Goal: Task Accomplishment & Management: Use online tool/utility

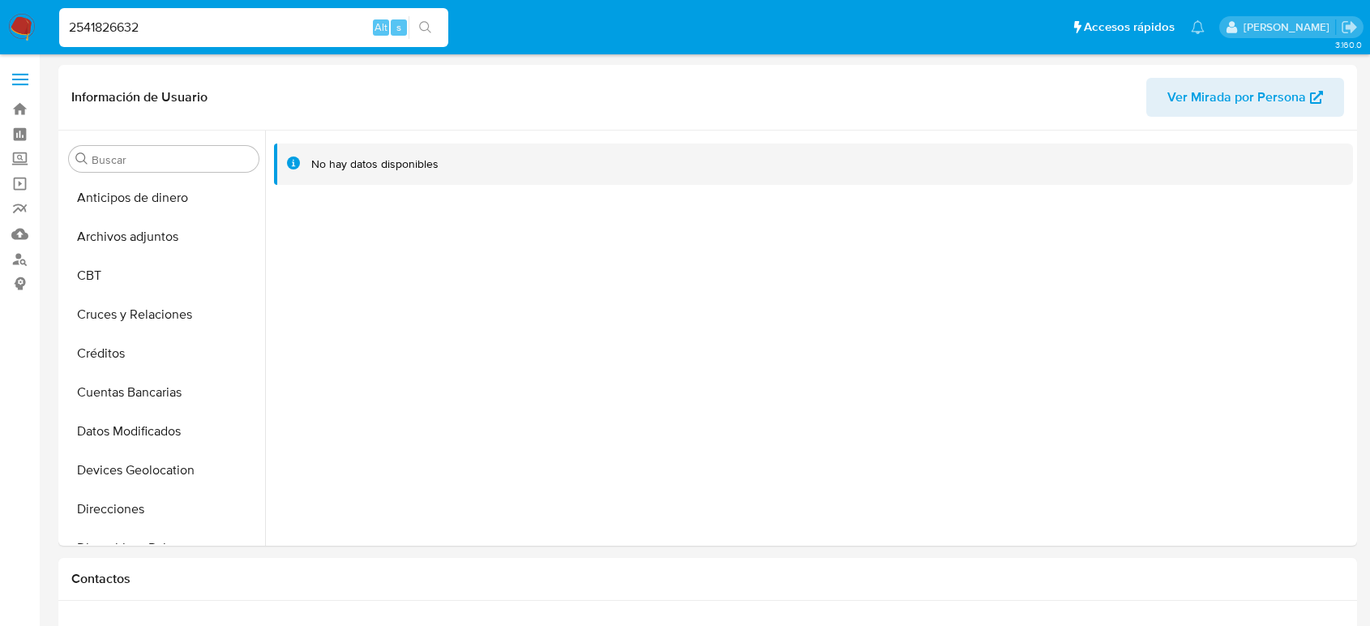
select select "10"
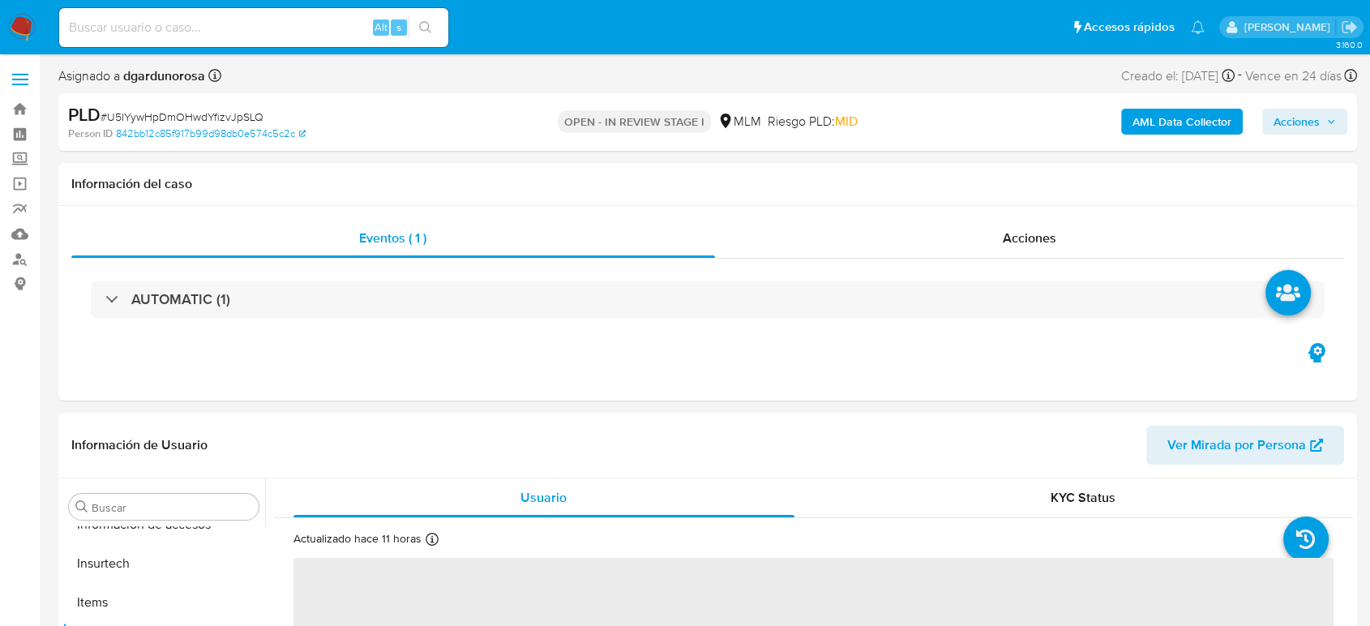
scroll to position [685, 0]
select select "10"
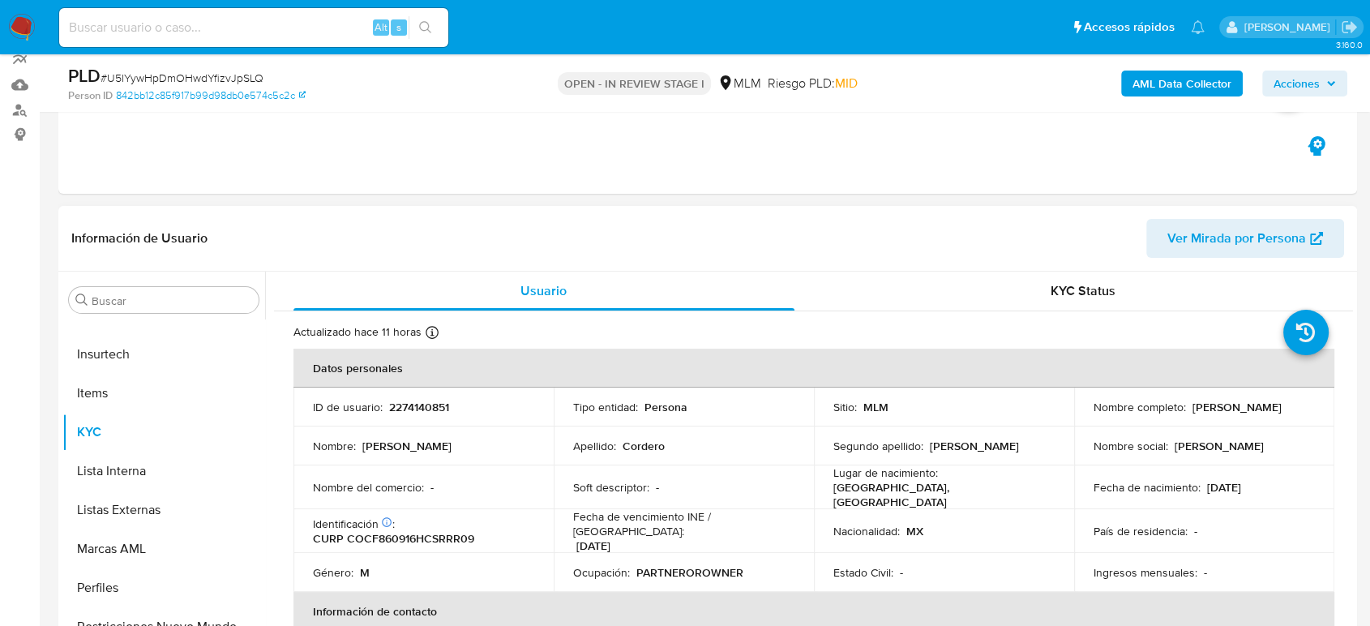
scroll to position [180, 0]
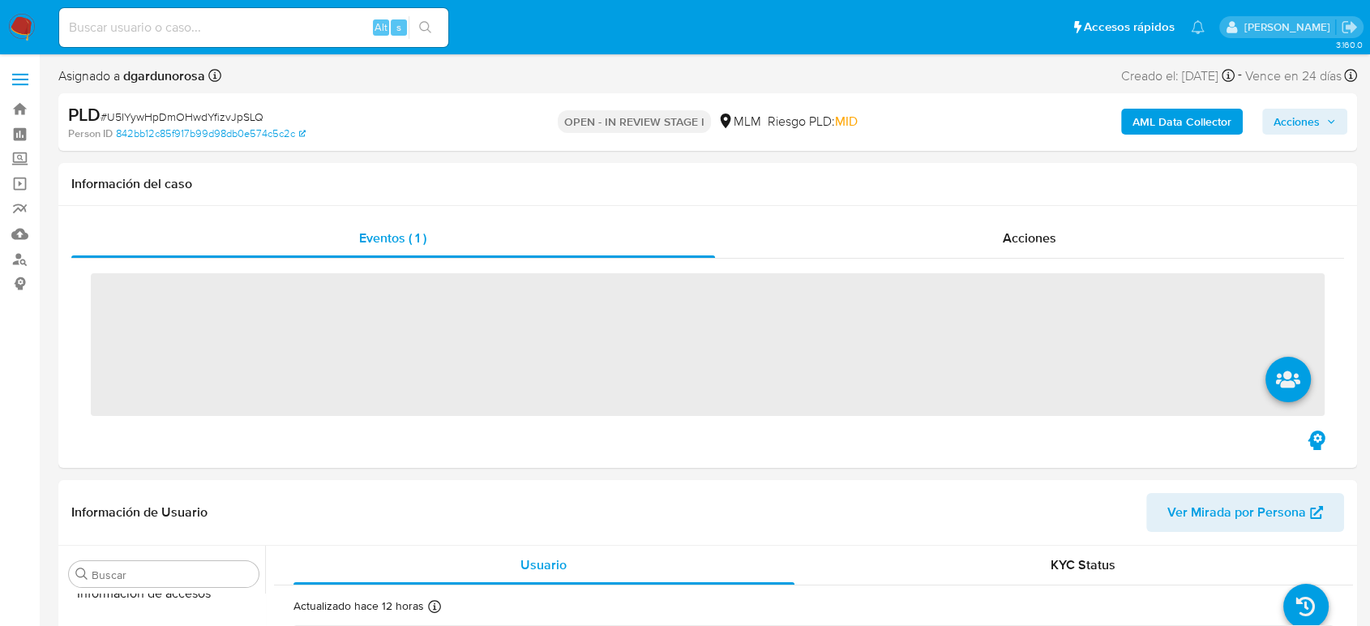
scroll to position [685, 0]
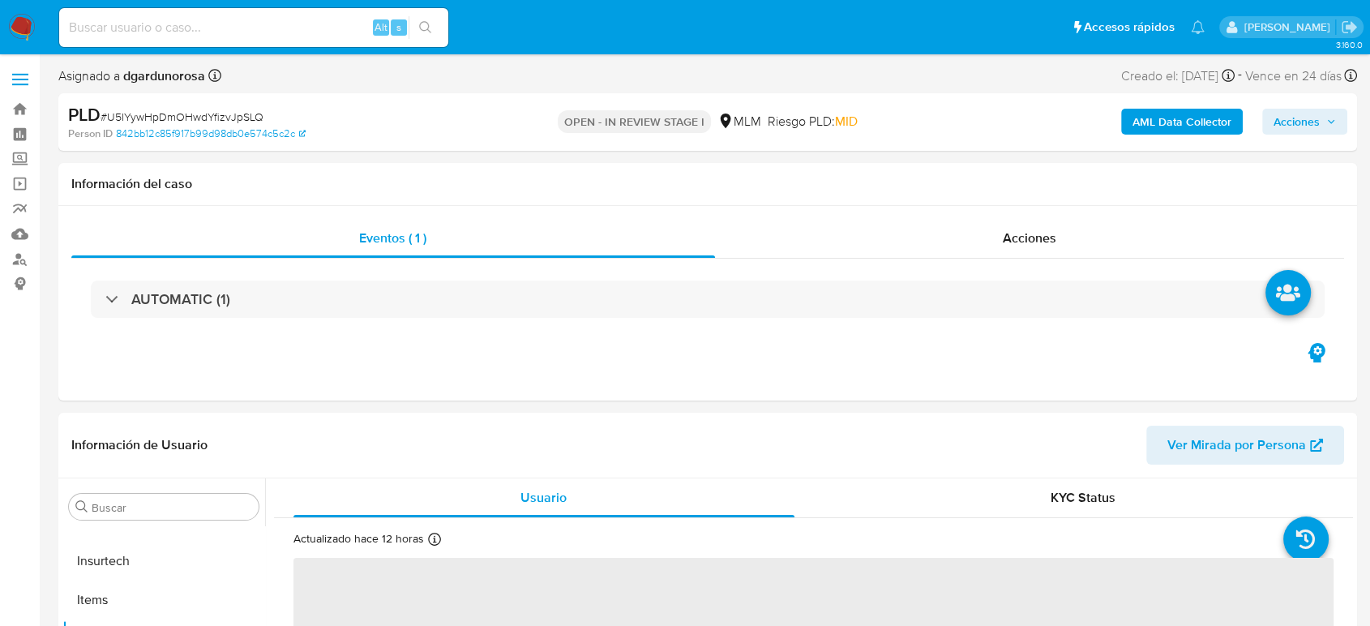
select select "10"
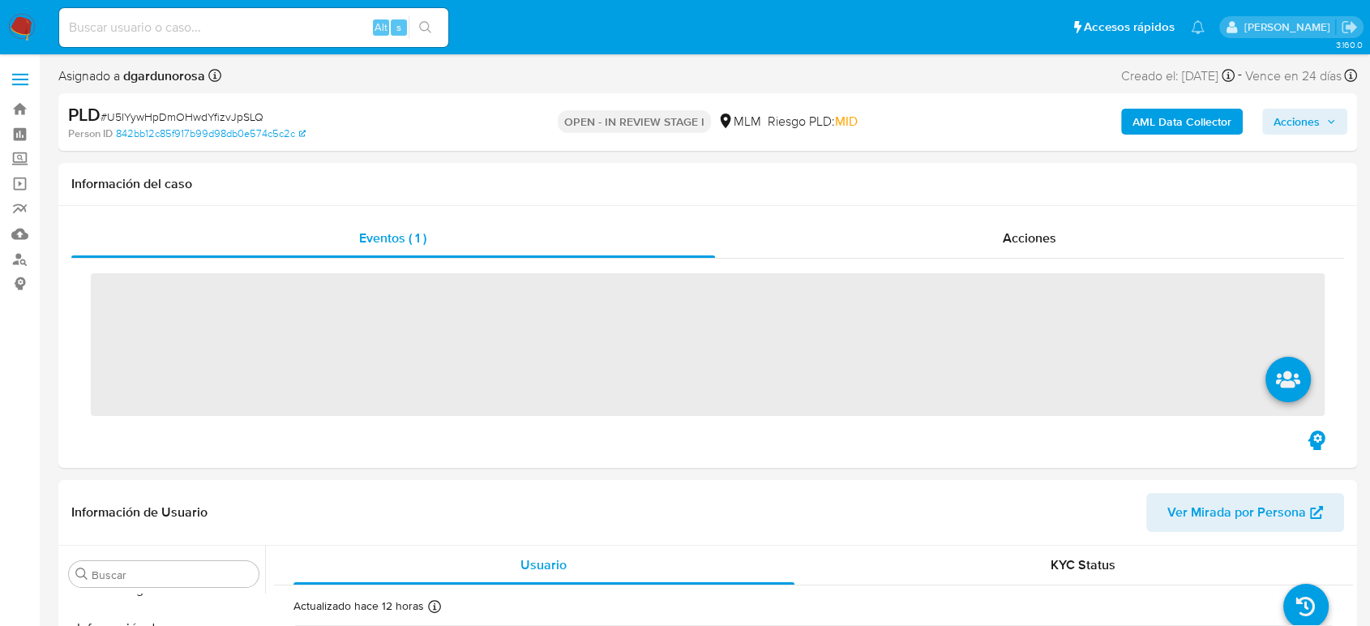
scroll to position [685, 0]
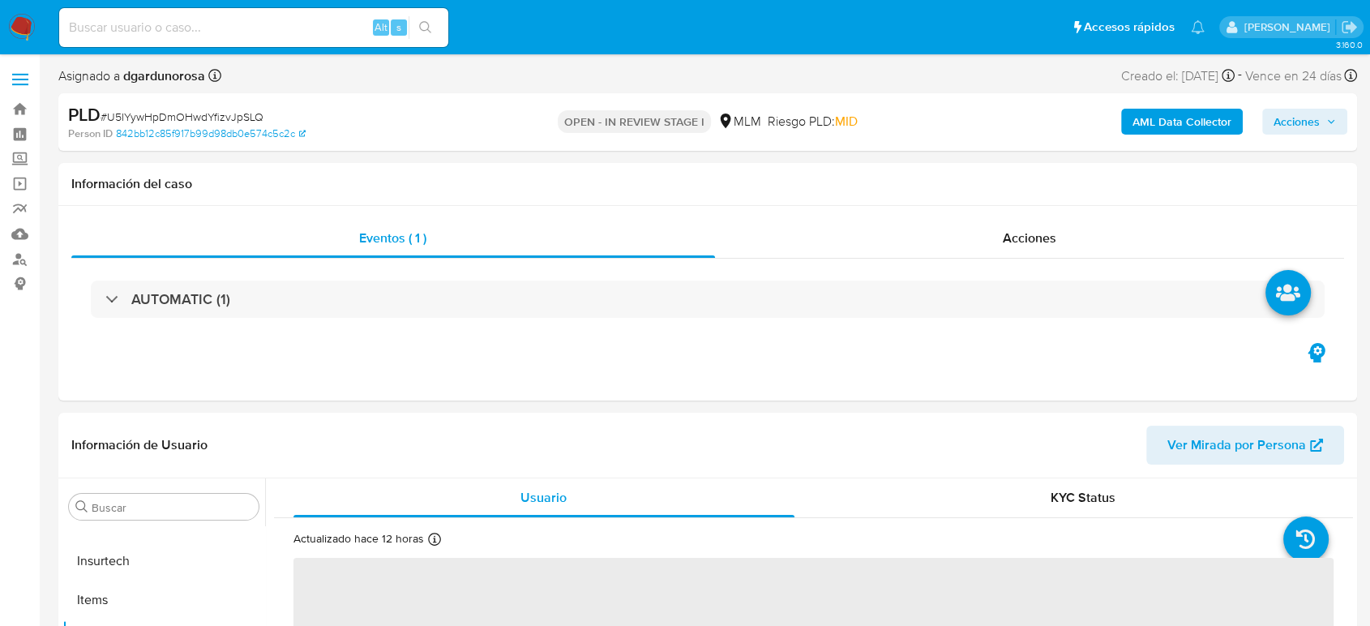
select select "10"
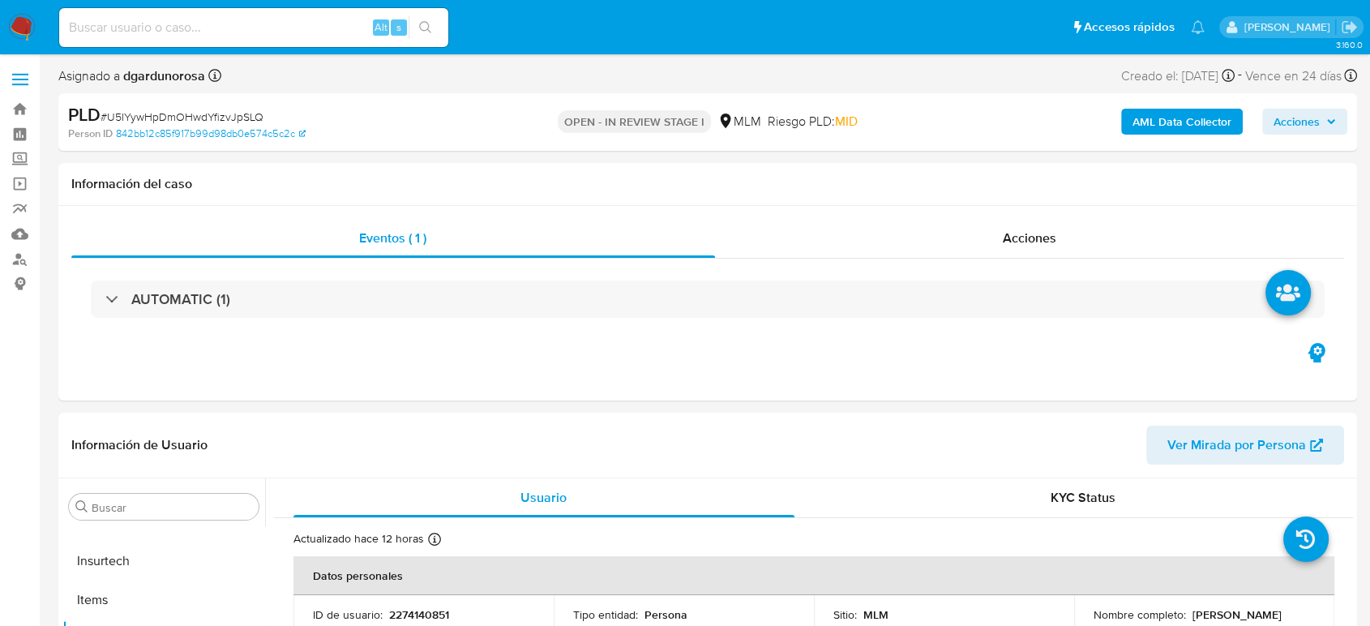
click at [22, 73] on span at bounding box center [20, 74] width 16 height 2
click at [0, 0] on input "checkbox" at bounding box center [0, 0] width 0 height 0
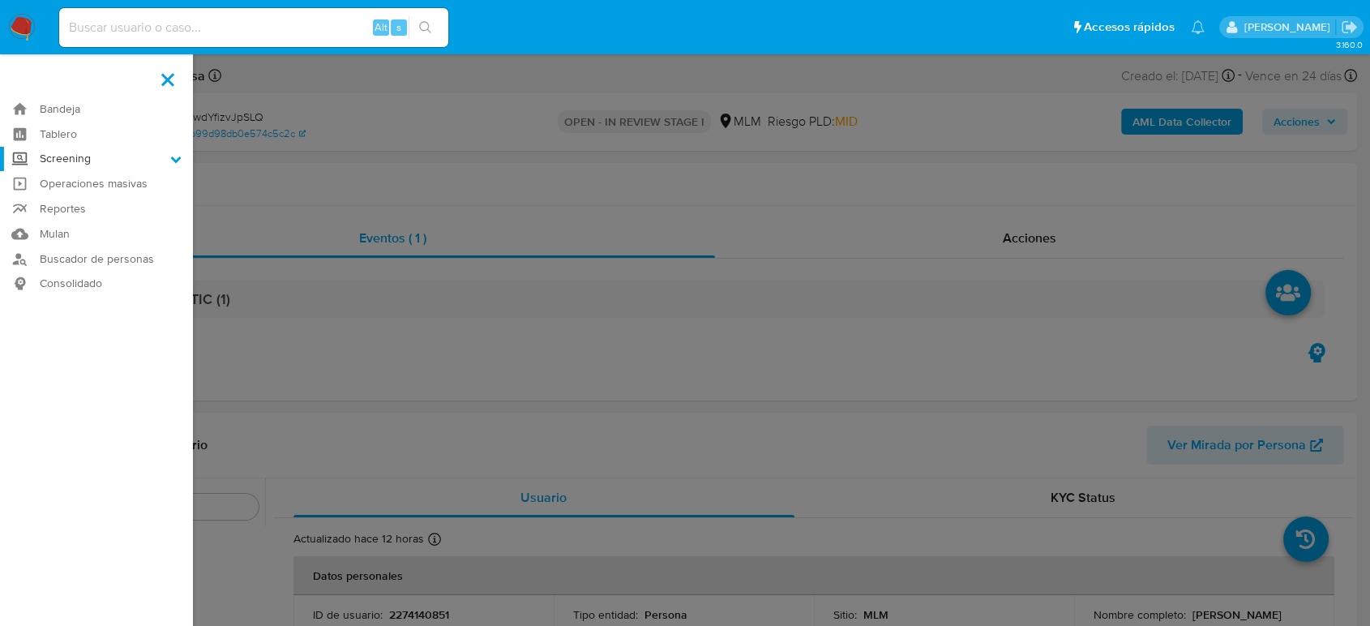
click at [104, 156] on label "Screening" at bounding box center [96, 159] width 193 height 25
click at [0, 0] on input "Screening" at bounding box center [0, 0] width 0 height 0
click at [88, 217] on link "Herramientas" at bounding box center [96, 222] width 193 height 20
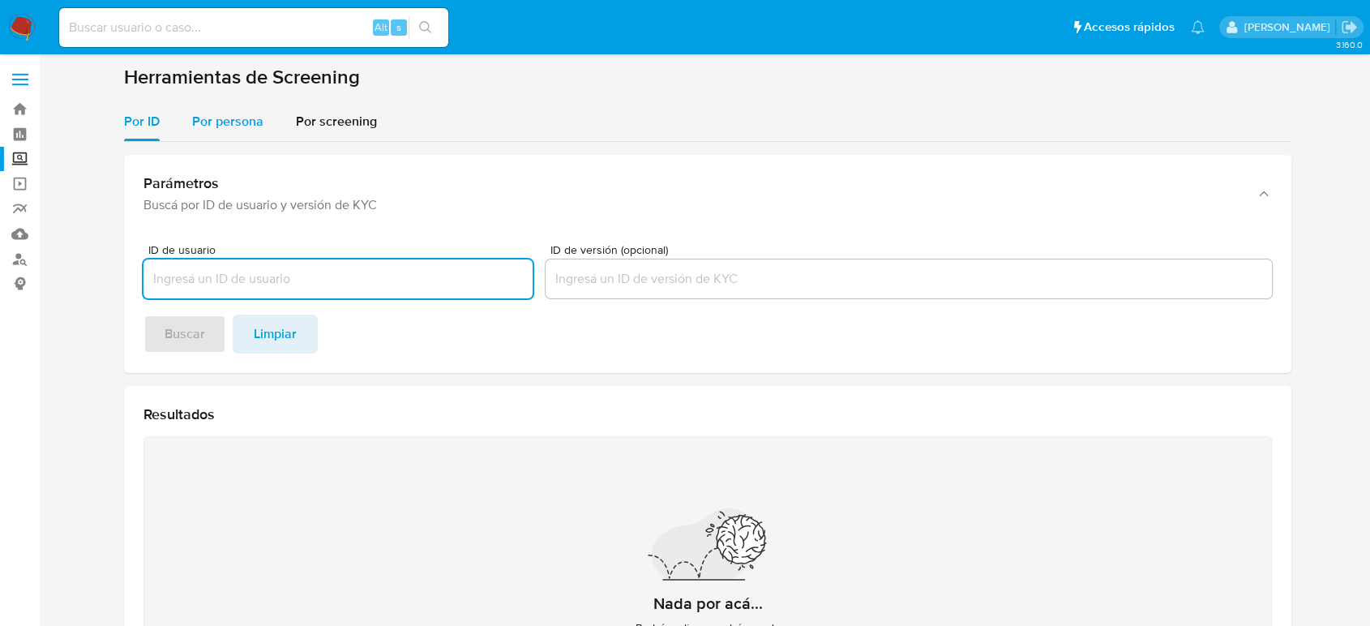
click at [233, 138] on div "Por persona" at bounding box center [227, 121] width 71 height 39
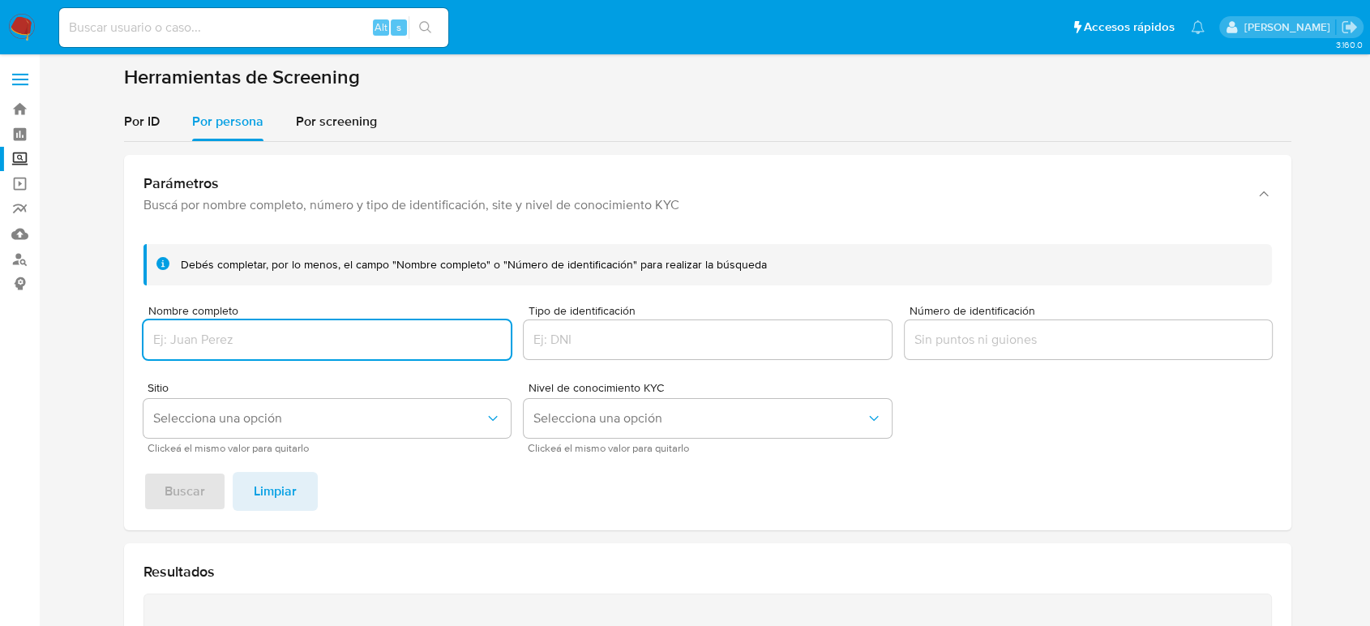
click at [271, 331] on input "Nombre completo" at bounding box center [326, 339] width 367 height 21
click at [183, 496] on span "Buscar" at bounding box center [185, 491] width 41 height 36
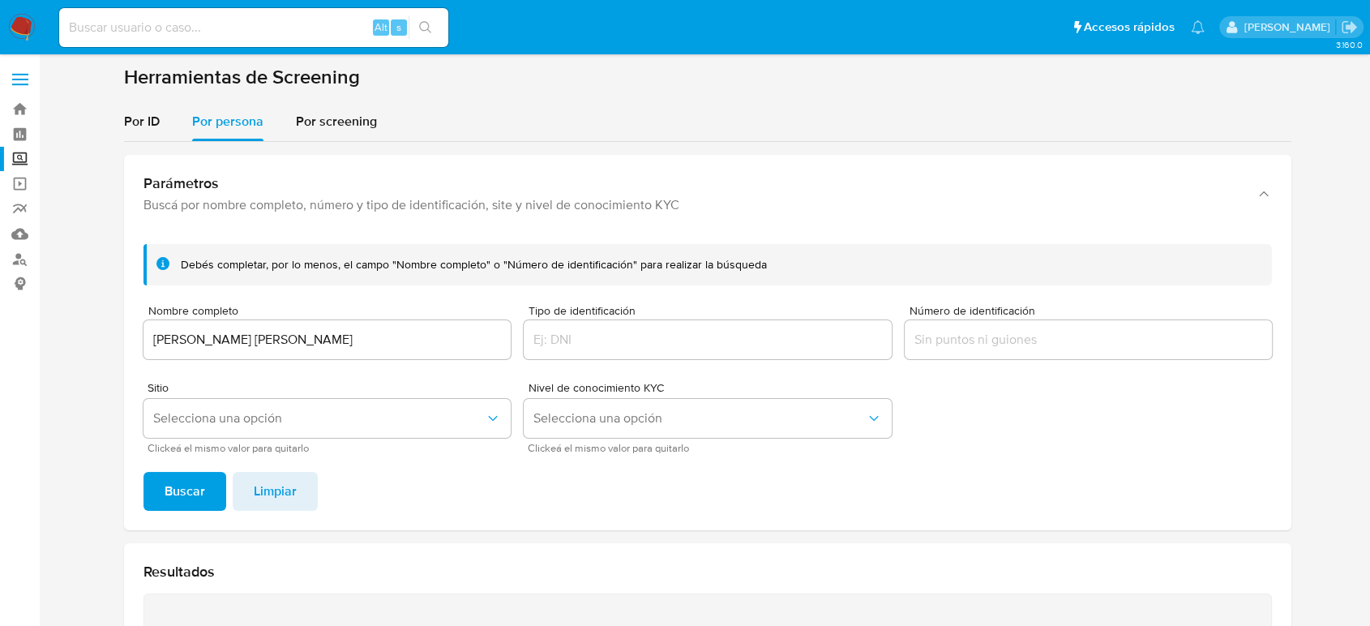
click at [344, 345] on input "Liliana Lizbeth Alonzo Lopez" at bounding box center [326, 339] width 367 height 21
drag, startPoint x: 238, startPoint y: 336, endPoint x: 0, endPoint y: 337, distance: 238.3
click at [0, 337] on section "Bandeja Tablero Screening Búsqueda en Listas Watchlist Herramientas Operaciones…" at bounding box center [685, 489] width 1370 height 978
click at [143, 472] on button "Buscar" at bounding box center [184, 491] width 83 height 39
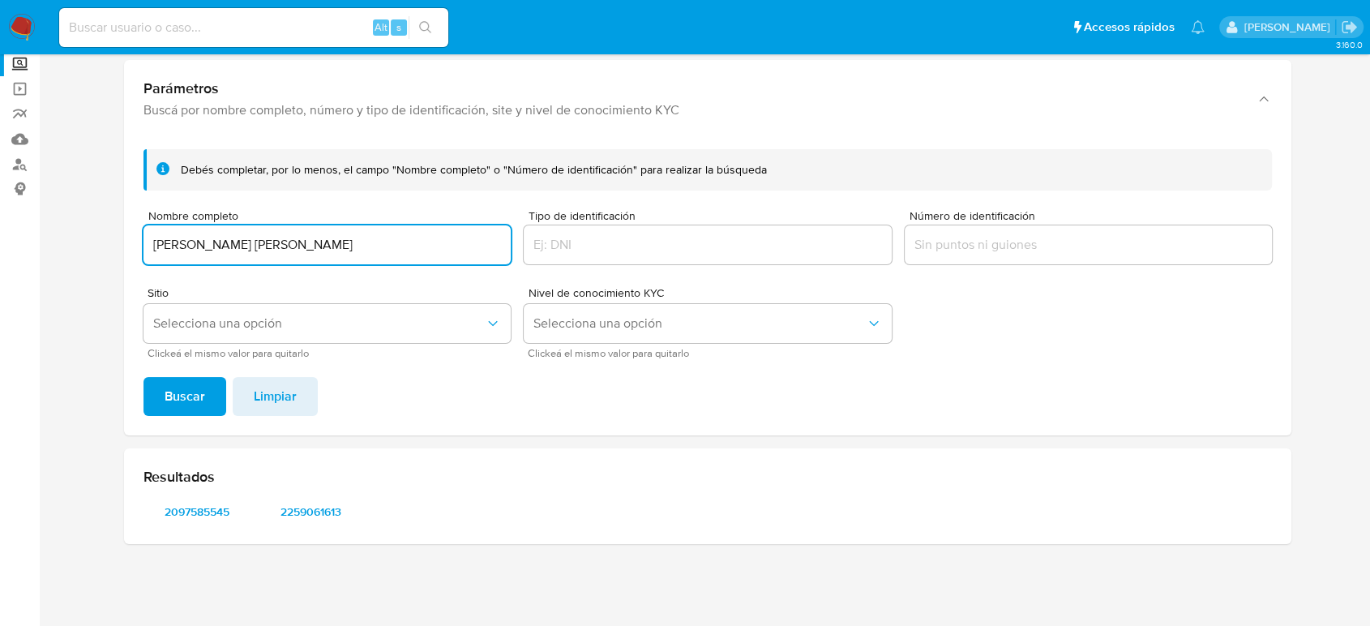
scroll to position [94, 0]
click at [188, 529] on div "Resultados 2097585545 2259061613" at bounding box center [707, 497] width 1167 height 96
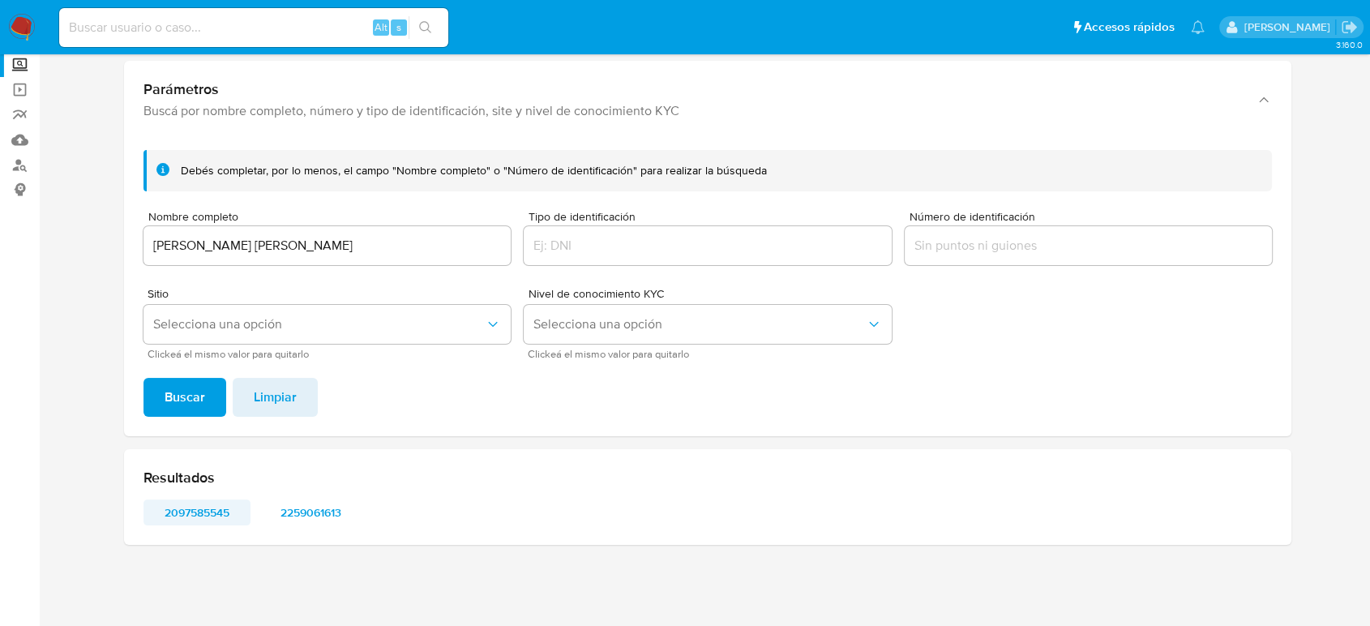
click at [186, 514] on span "2097585545" at bounding box center [197, 512] width 84 height 23
click at [340, 504] on span "2259061613" at bounding box center [310, 512] width 84 height 23
click at [442, 242] on input "GLORIA ESMERALDA DELGADO SANCHEZ" at bounding box center [326, 245] width 367 height 21
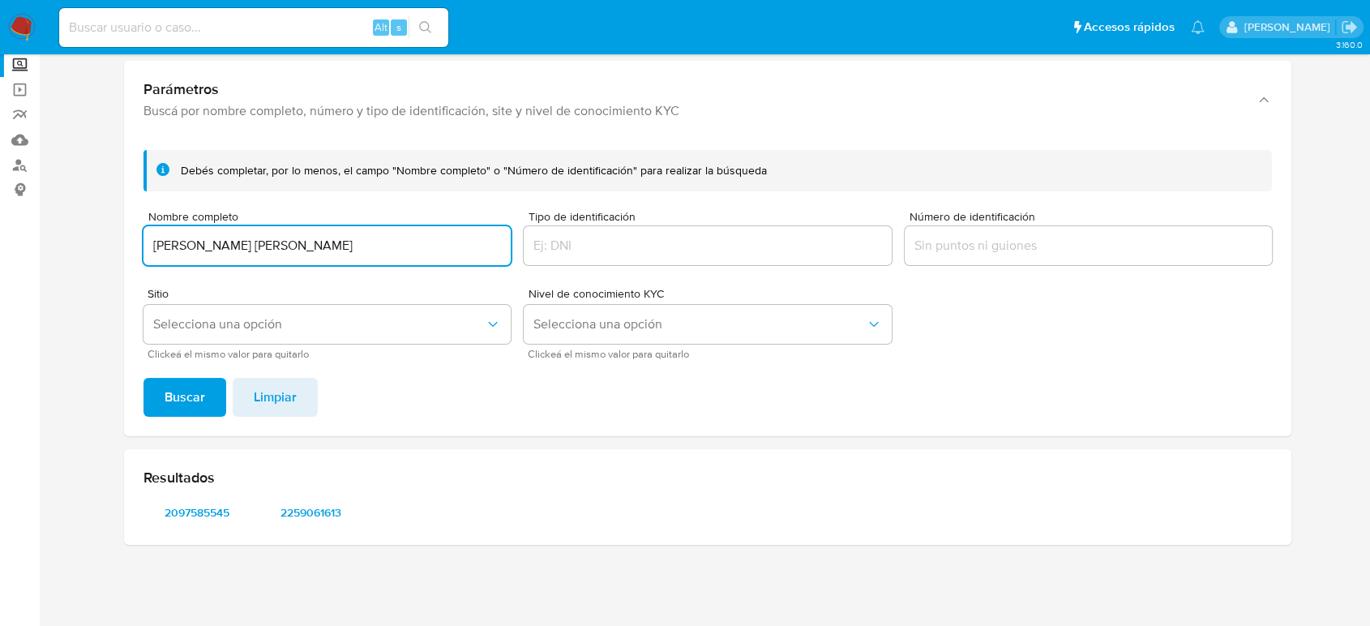
drag, startPoint x: 451, startPoint y: 245, endPoint x: 75, endPoint y: 249, distance: 376.1
click at [75, 249] on section at bounding box center [707, 264] width 1298 height 587
type input "Jonathan Eduardo Barrios Hernandez"
click at [143, 378] on button "Buscar" at bounding box center [184, 397] width 83 height 39
click at [199, 519] on span "2274257309" at bounding box center [197, 512] width 84 height 23
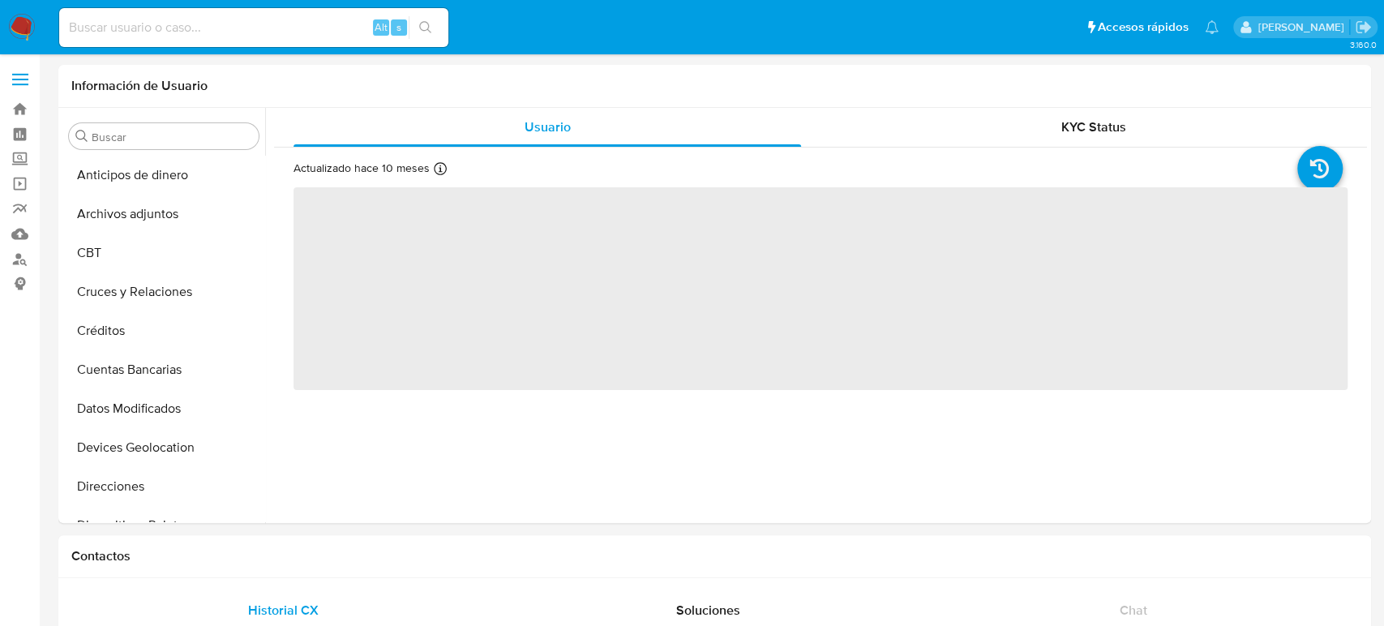
select select "10"
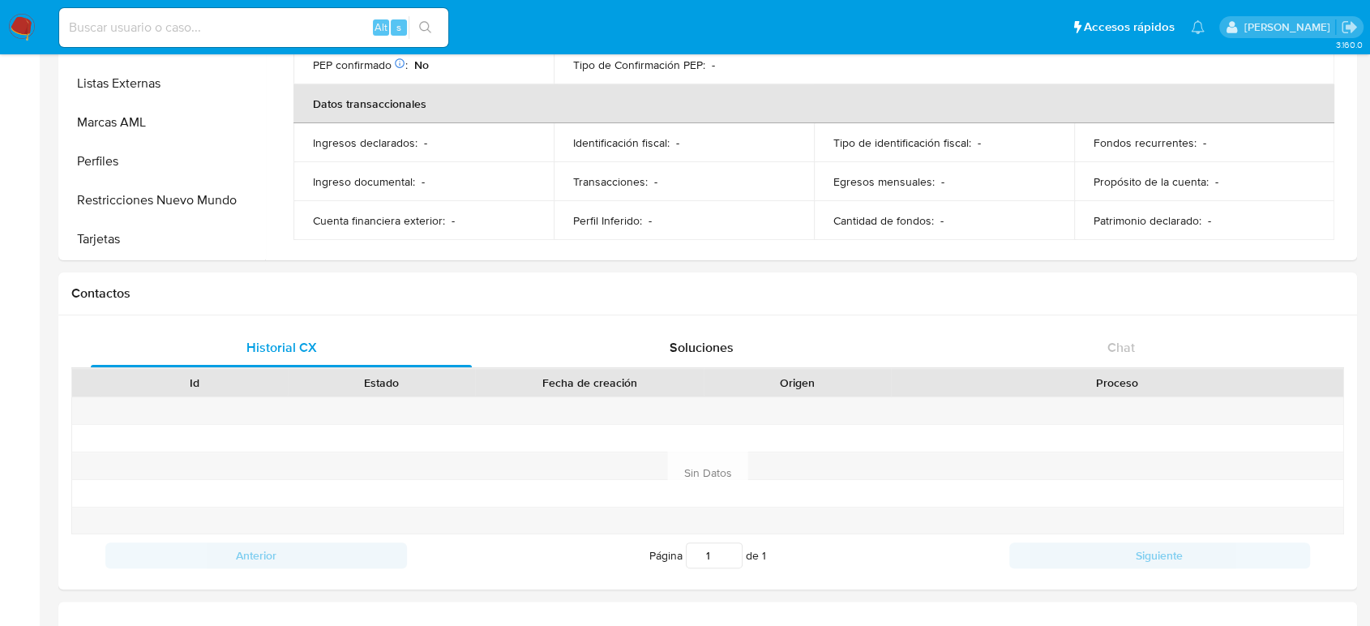
scroll to position [270, 0]
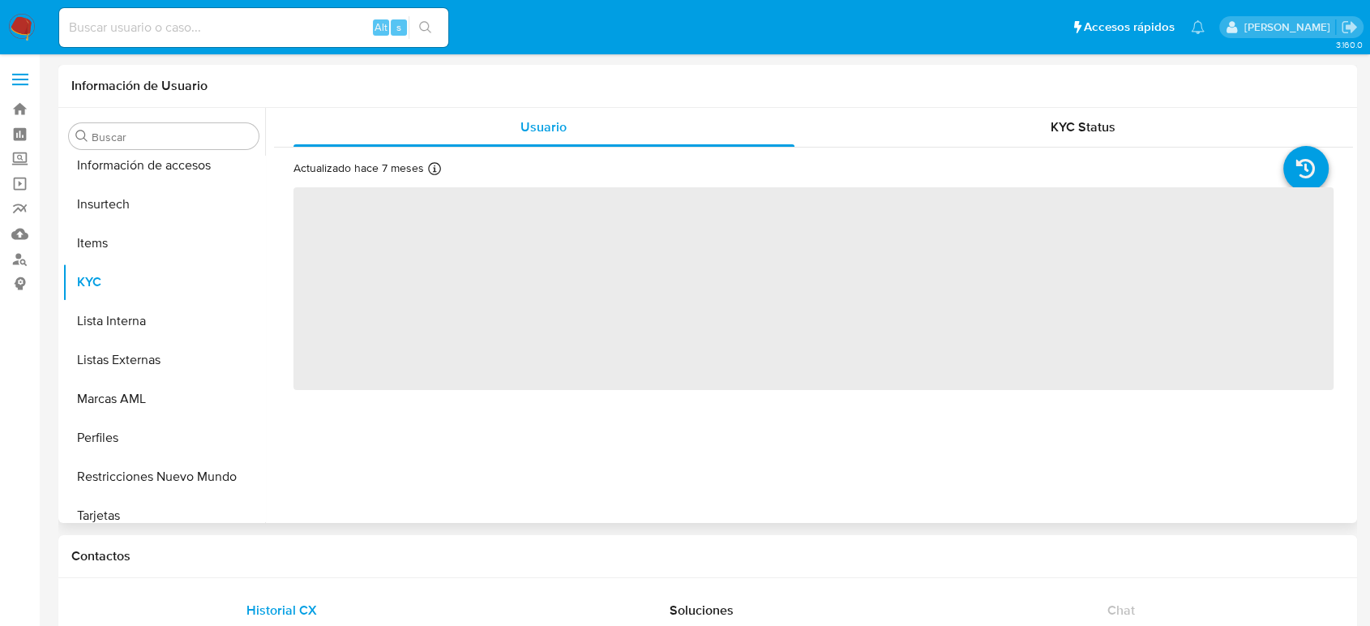
scroll to position [685, 0]
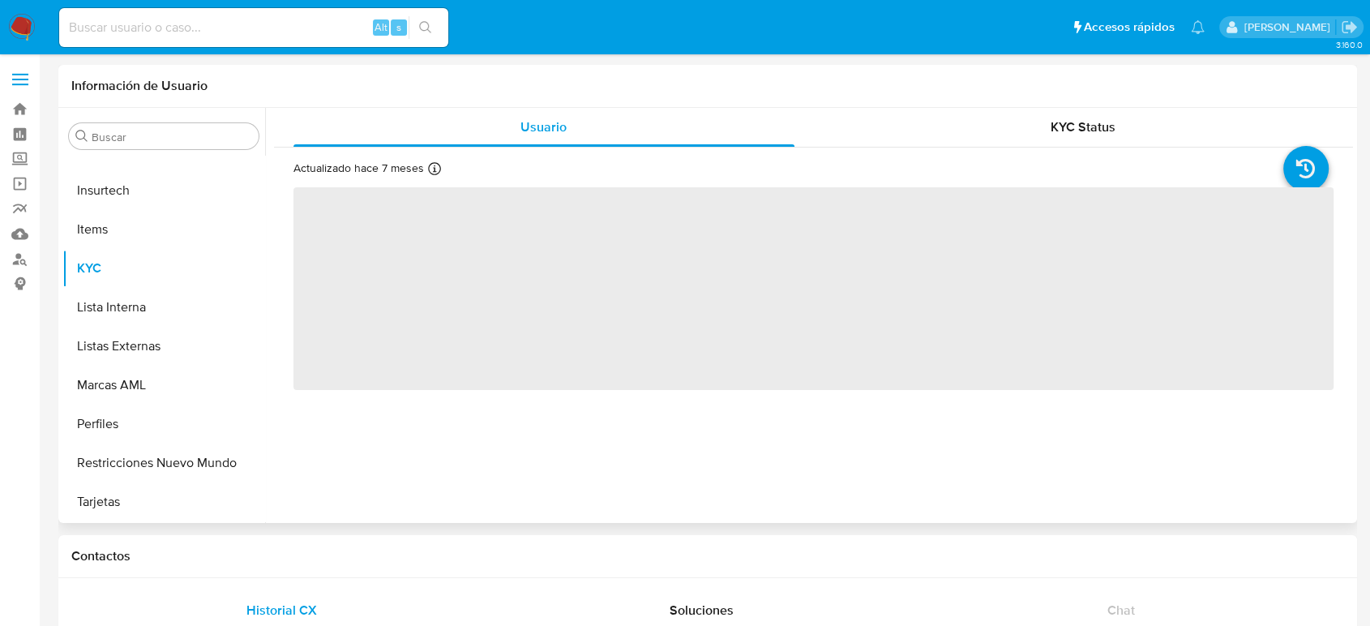
select select "10"
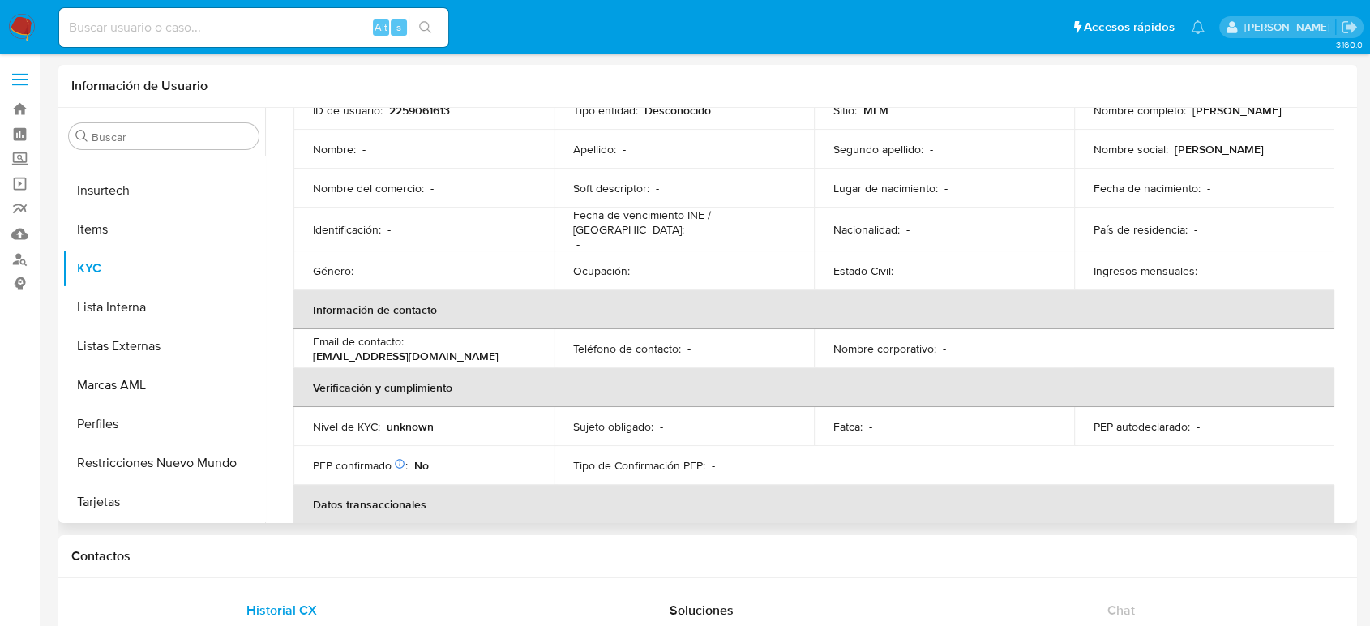
scroll to position [272, 0]
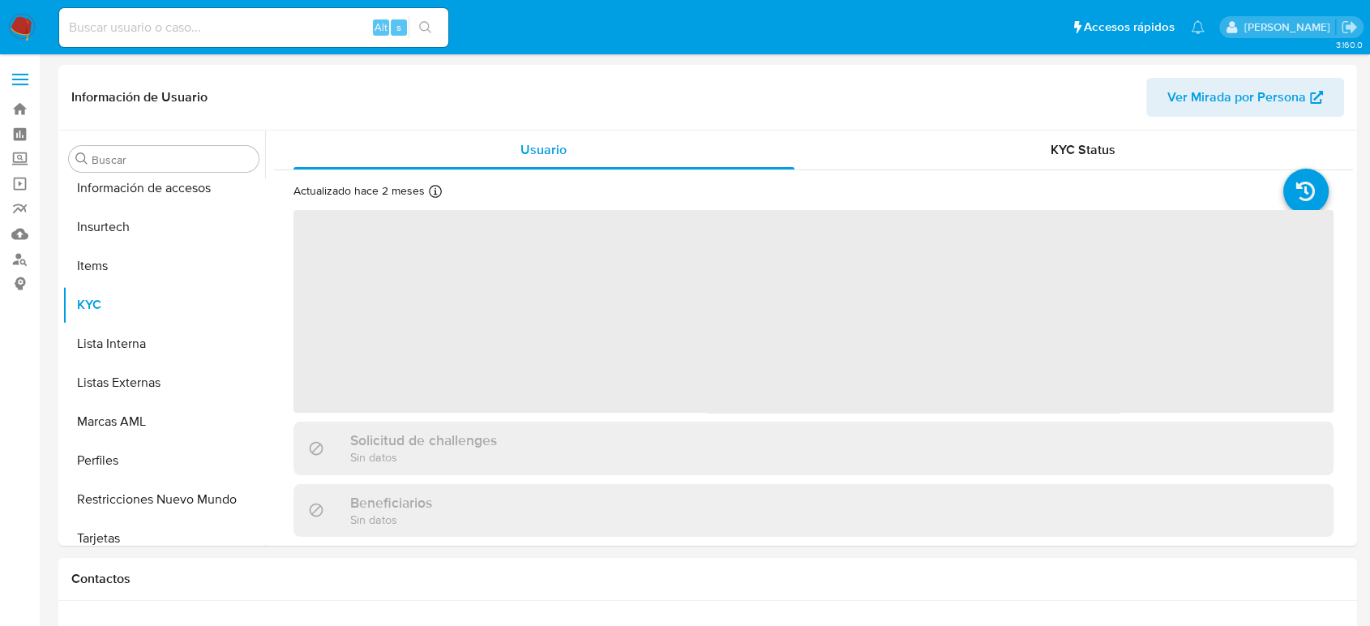
scroll to position [685, 0]
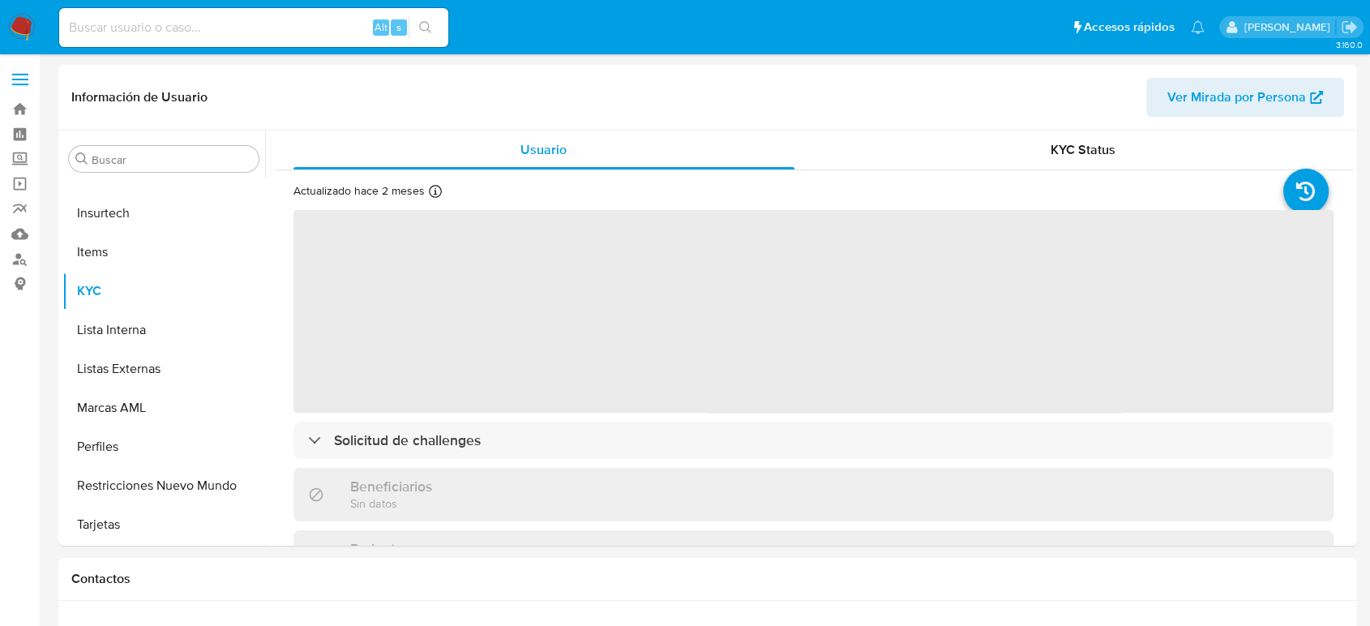
select select "10"
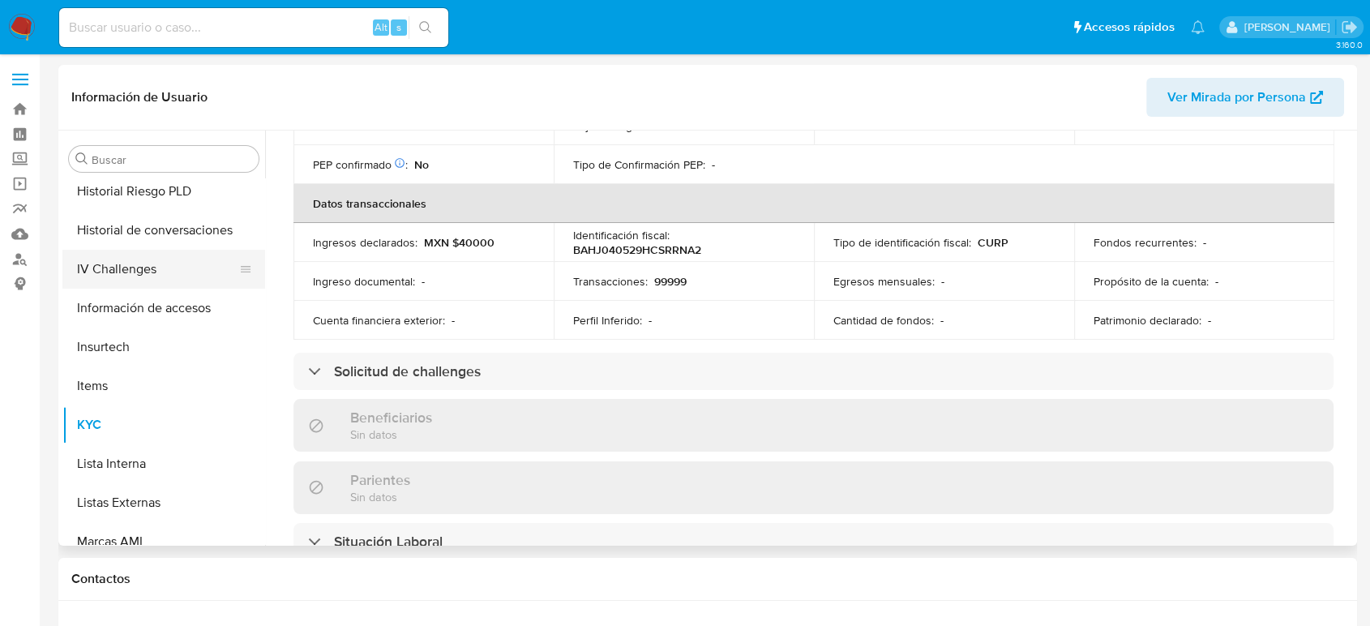
scroll to position [415, 0]
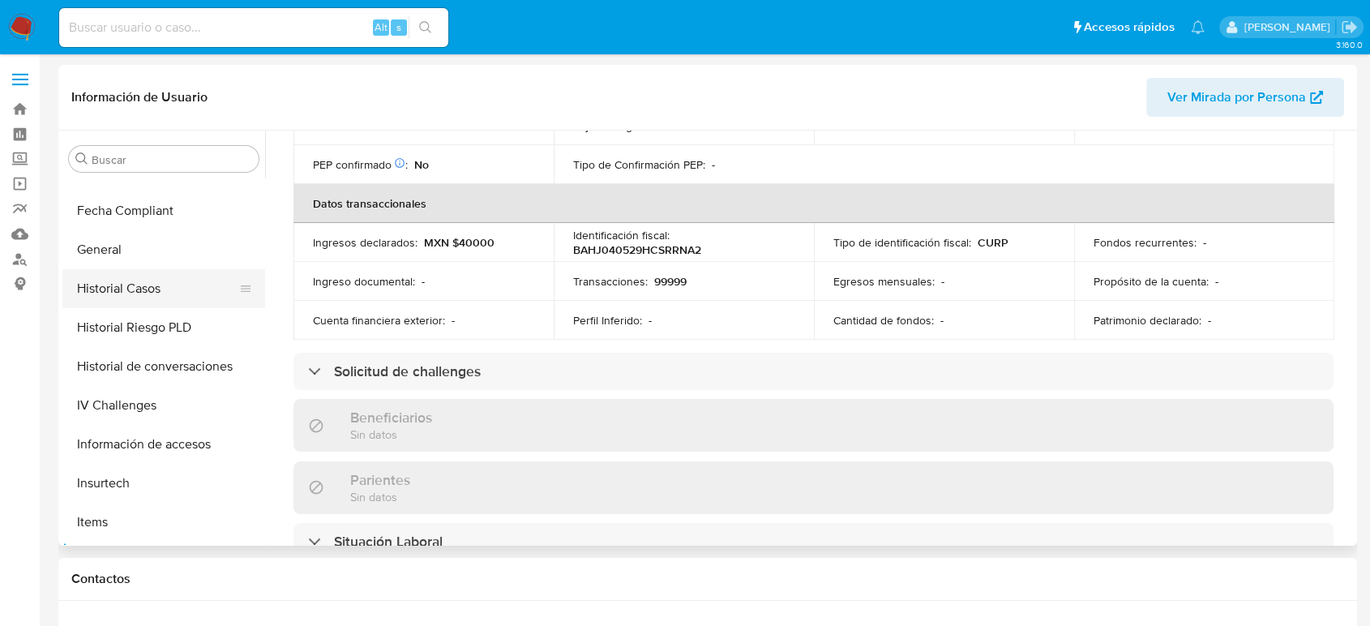
click at [154, 297] on button "Historial Casos" at bounding box center [157, 288] width 190 height 39
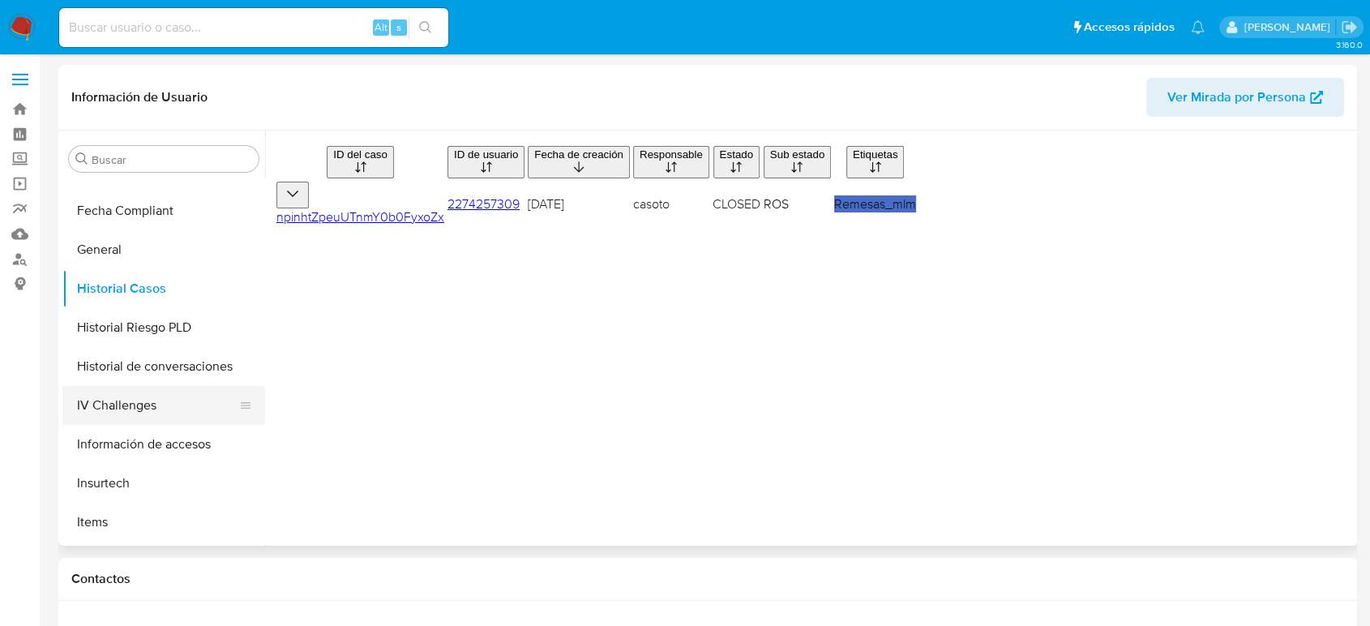
scroll to position [505, 0]
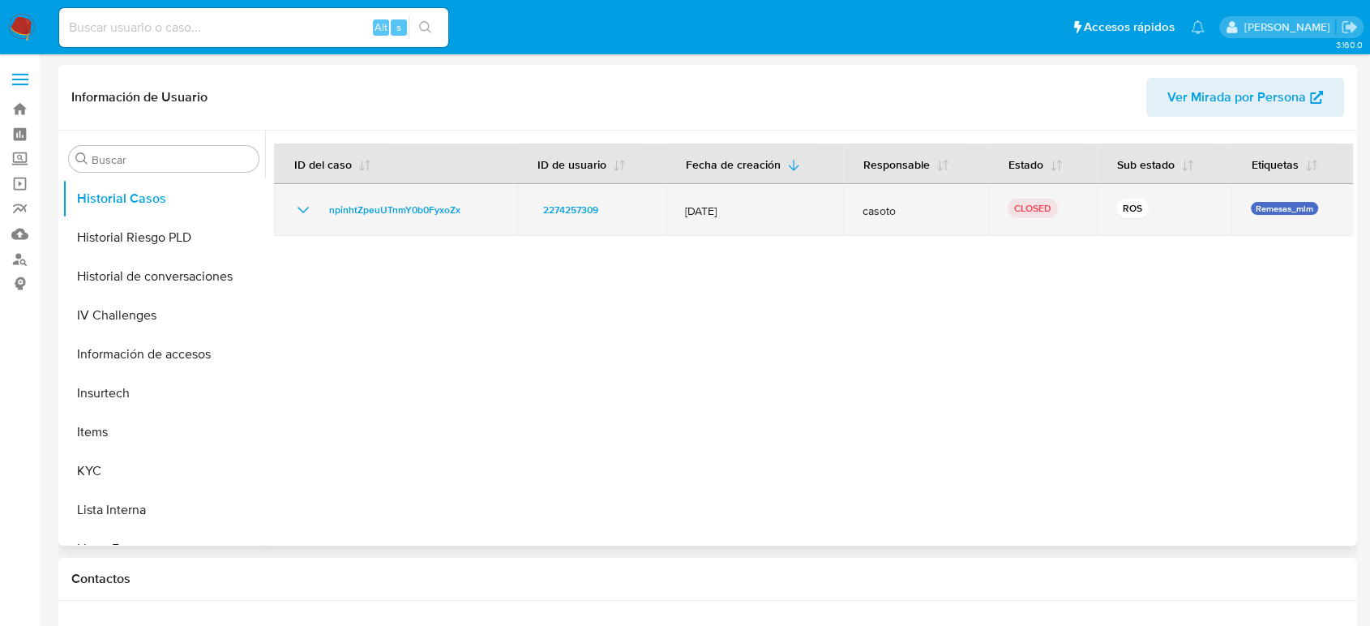
click at [306, 213] on icon "Mostrar/Ocultar" at bounding box center [302, 209] width 19 height 19
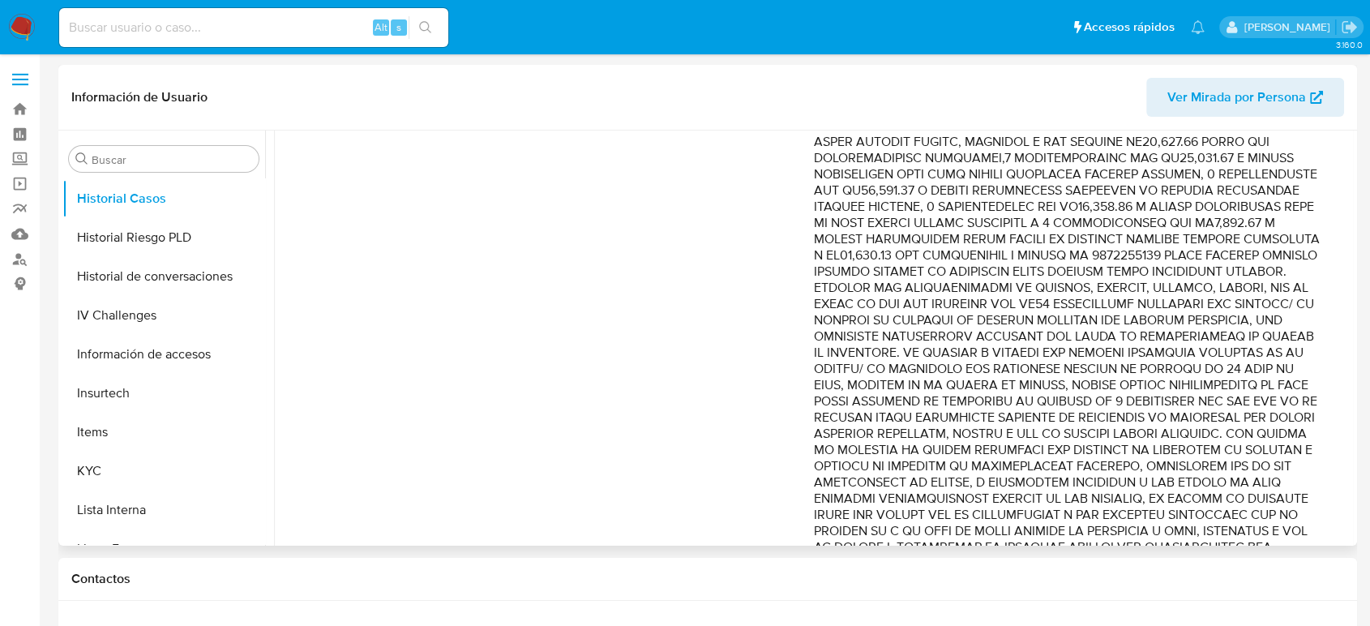
scroll to position [357, 0]
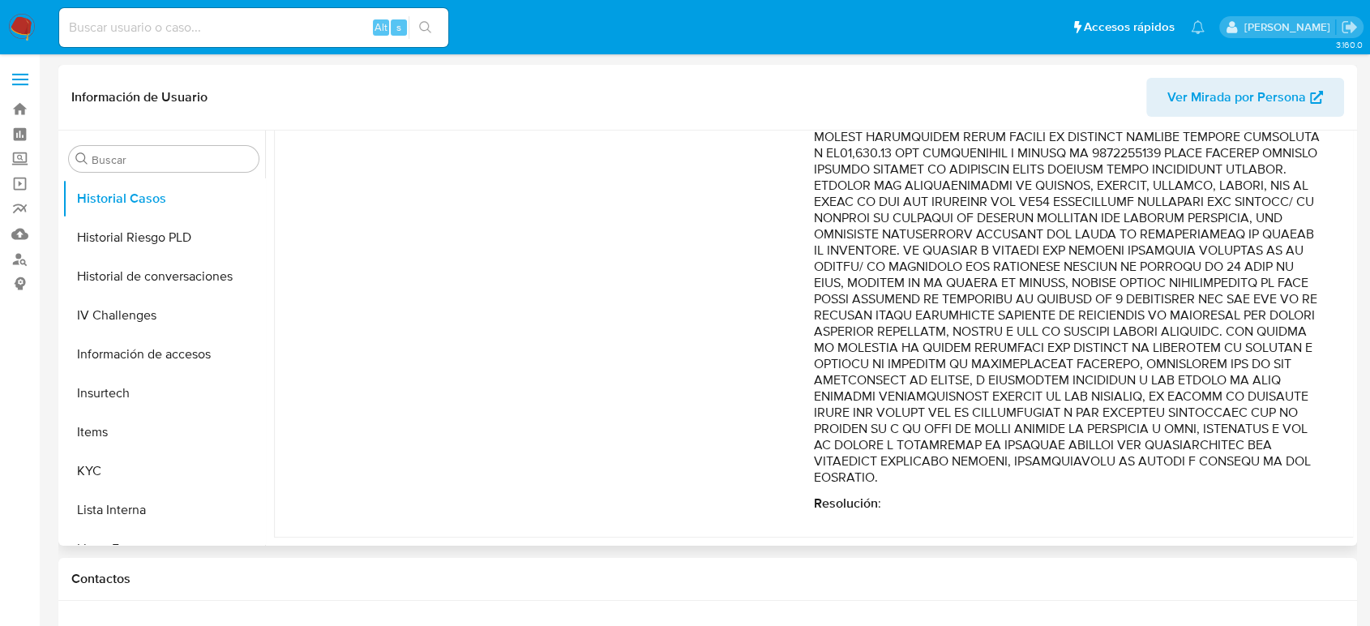
drag, startPoint x: 1263, startPoint y: 266, endPoint x: 1301, endPoint y: 418, distance: 157.1
click at [1301, 418] on p "Comentario :" at bounding box center [1067, 209] width 507 height 551
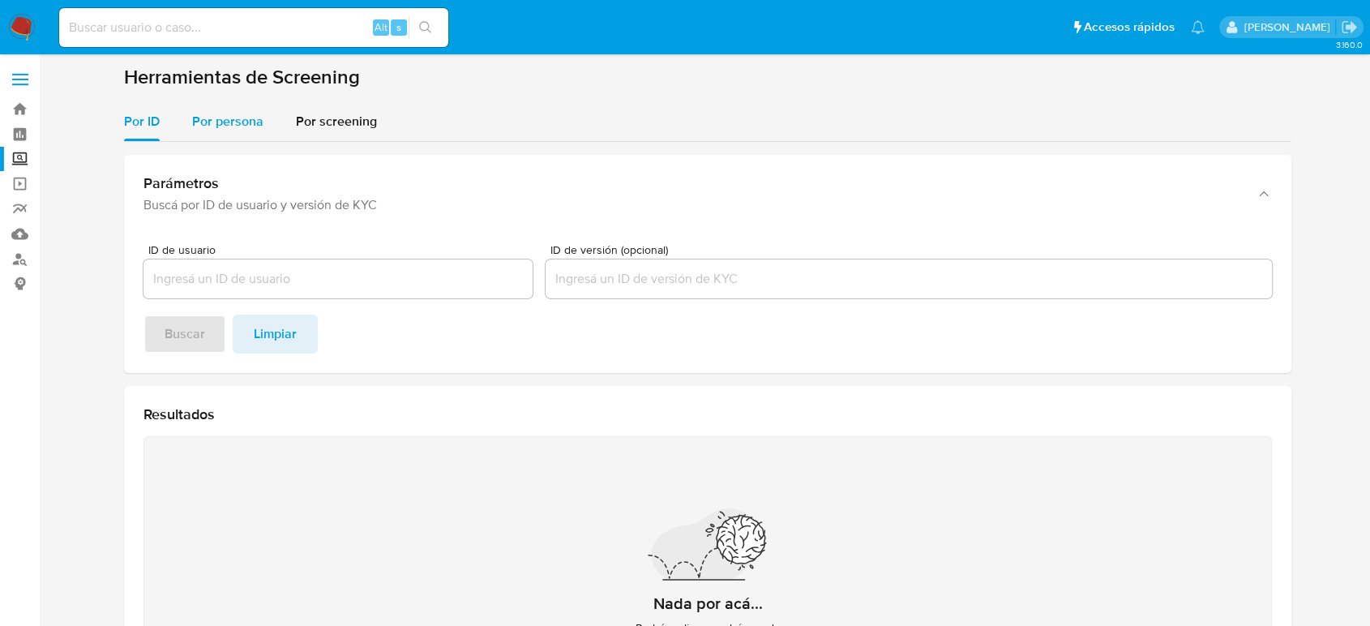
click at [234, 134] on div "Por persona" at bounding box center [227, 121] width 71 height 39
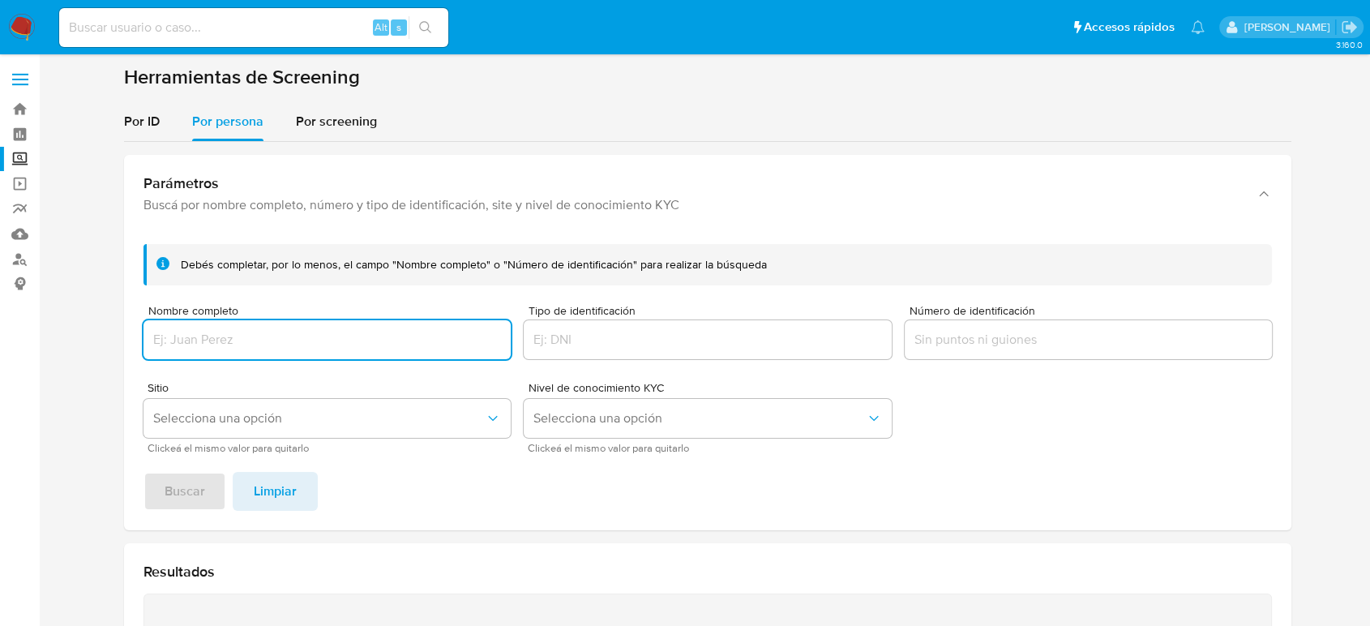
click at [267, 344] on input "Nombre completo" at bounding box center [326, 339] width 367 height 21
click at [160, 485] on button "Buscar" at bounding box center [184, 491] width 83 height 39
drag, startPoint x: 336, startPoint y: 343, endPoint x: 0, endPoint y: 335, distance: 336.5
click at [0, 335] on section "Bandeja Tablero Screening Búsqueda en Listas Watchlist Herramientas Operaciones…" at bounding box center [685, 489] width 1370 height 978
type input "Amadeo Esau Rivera Tercero"
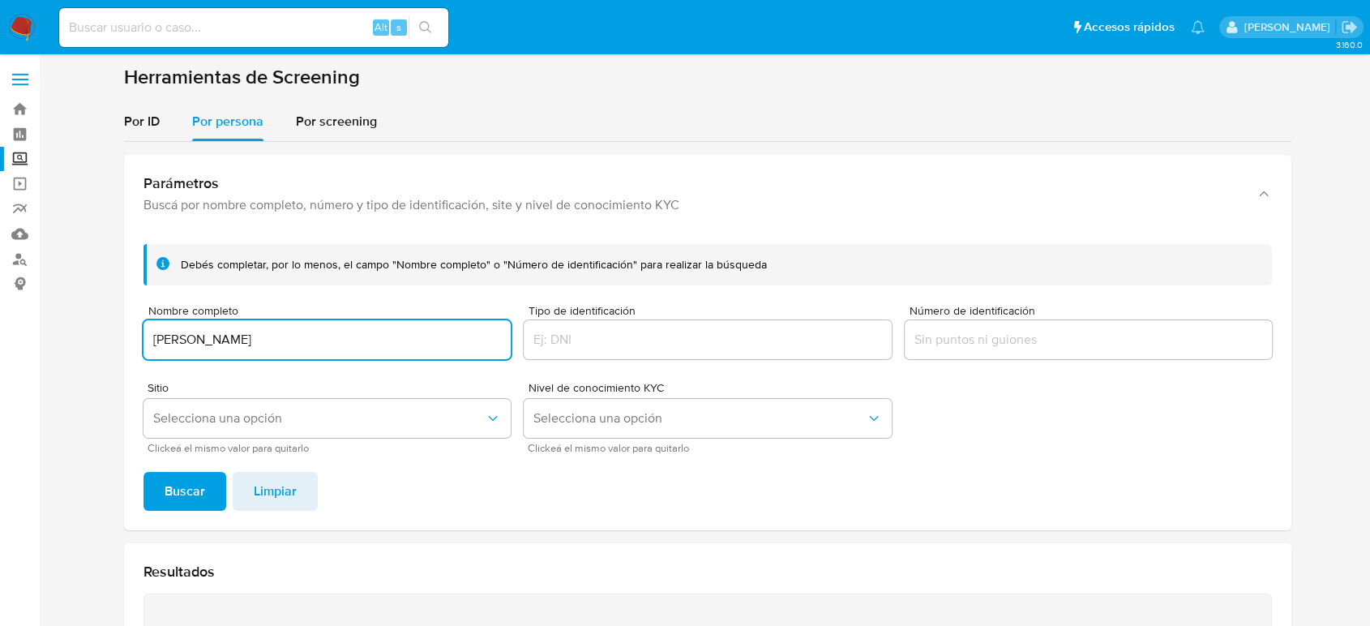
click at [178, 485] on span "Buscar" at bounding box center [185, 491] width 41 height 36
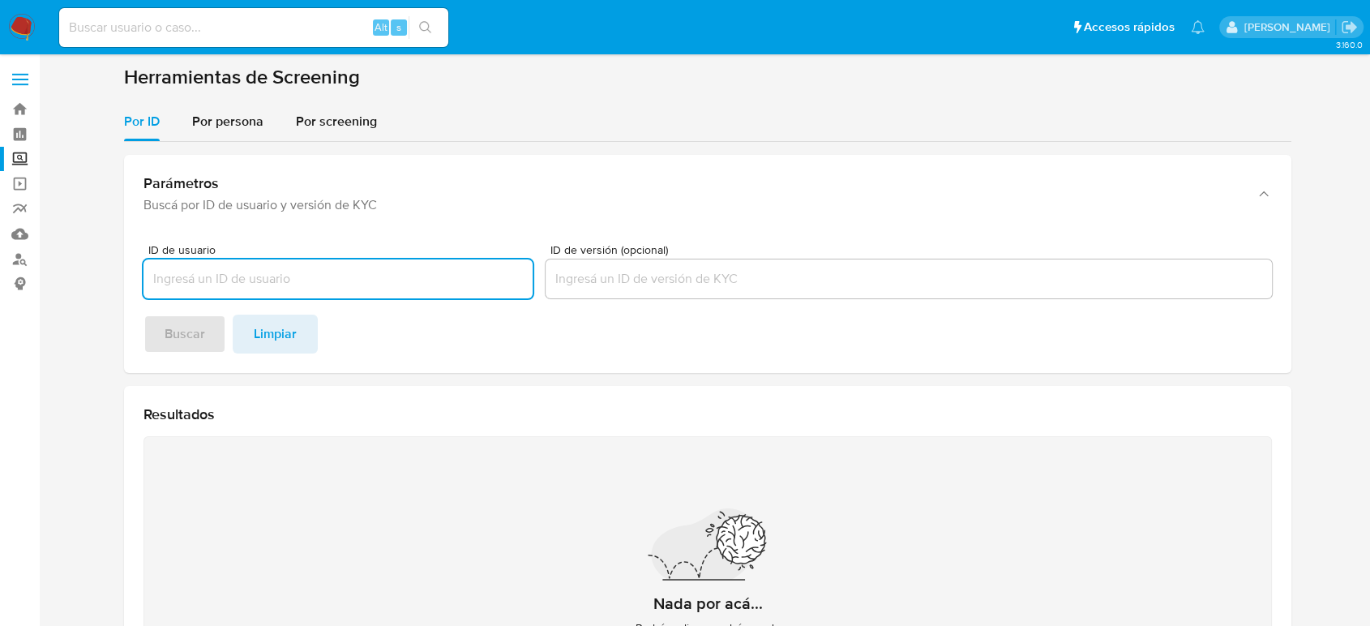
click at [12, 24] on img at bounding box center [22, 28] width 28 height 28
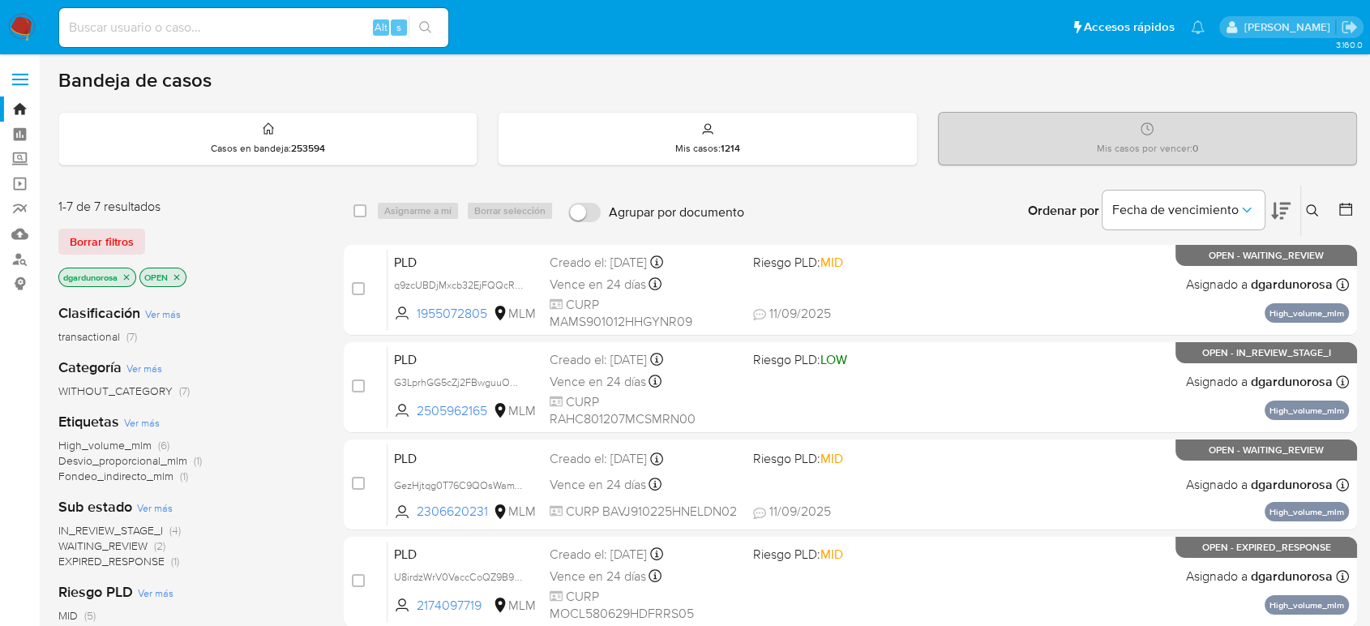
drag, startPoint x: 1314, startPoint y: 208, endPoint x: 1313, endPoint y: 226, distance: 17.8
click at [1315, 207] on icon at bounding box center [1312, 210] width 13 height 13
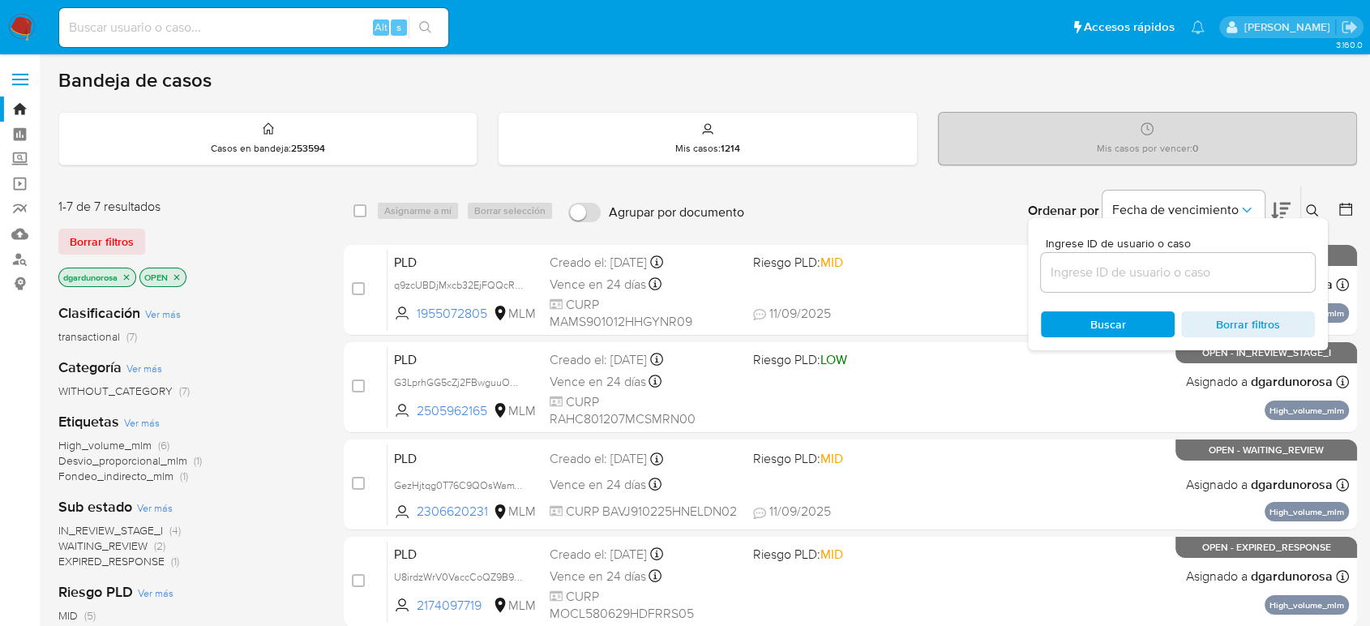
click at [1255, 272] on input at bounding box center [1178, 272] width 274 height 21
type input "2274140851"
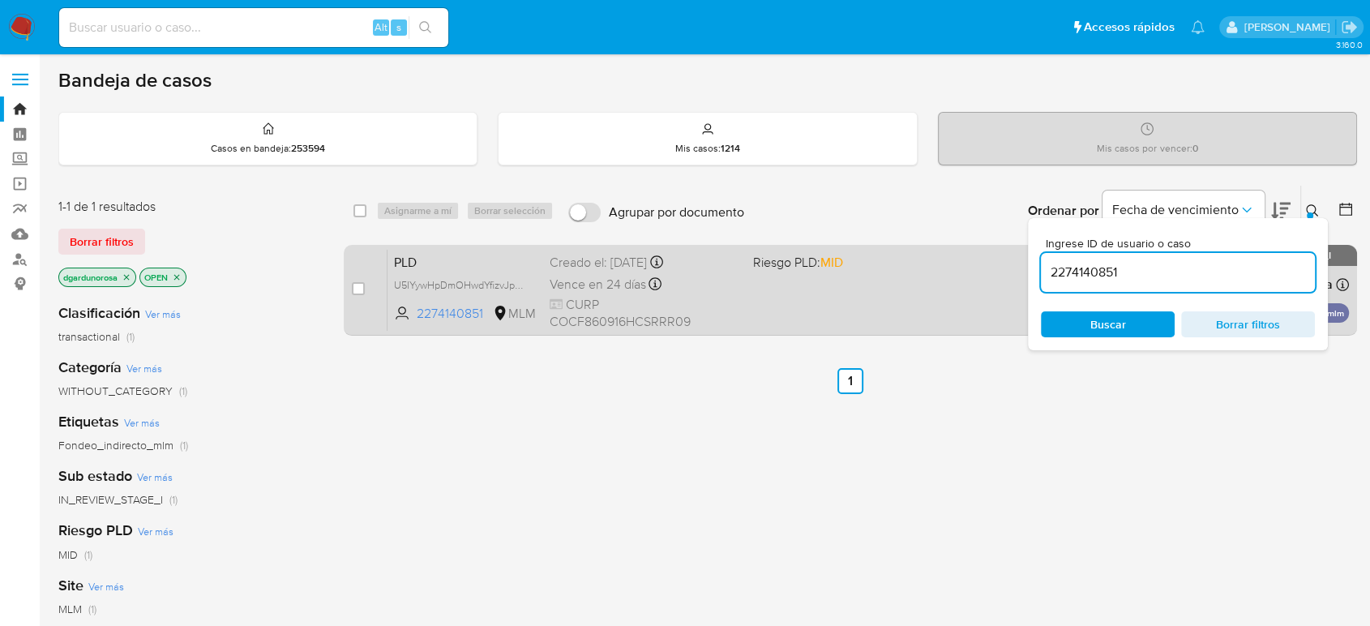
click at [886, 303] on div "PLD U5IYywHpDmOHwdYfizvJpSLQ 2274140851 MLM Riesgo PLD: MID Creado el: 12/08/20…" at bounding box center [867, 290] width 961 height 82
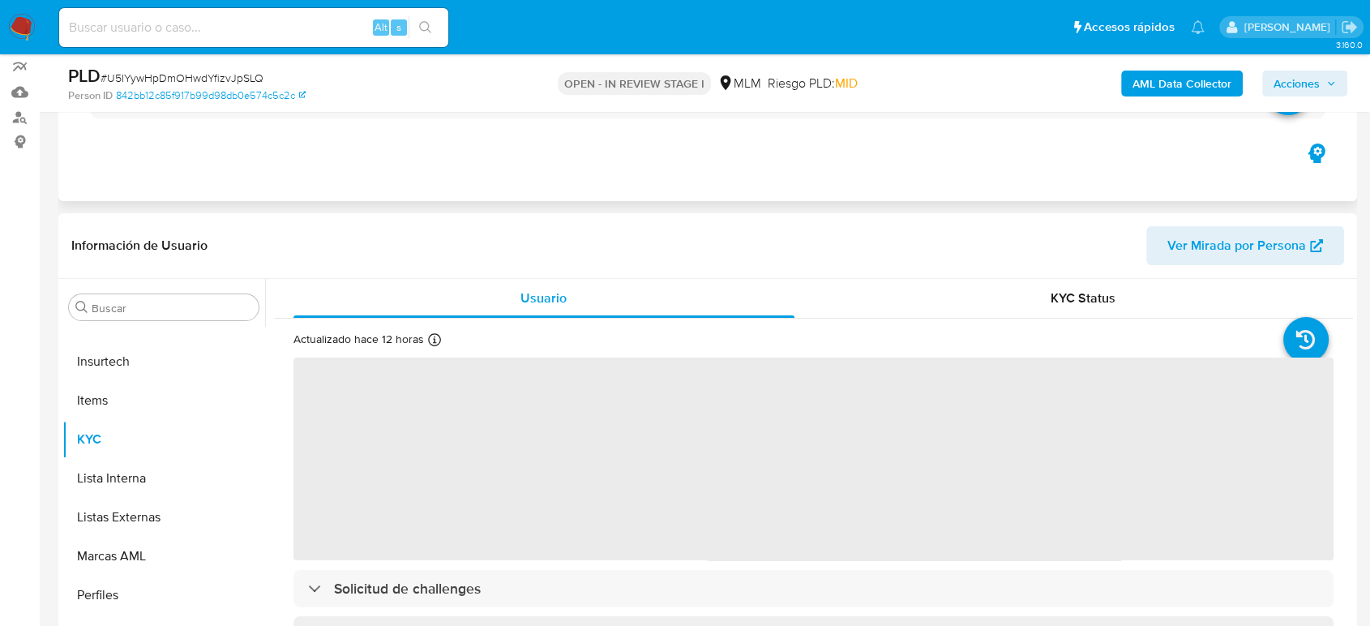
scroll to position [270, 0]
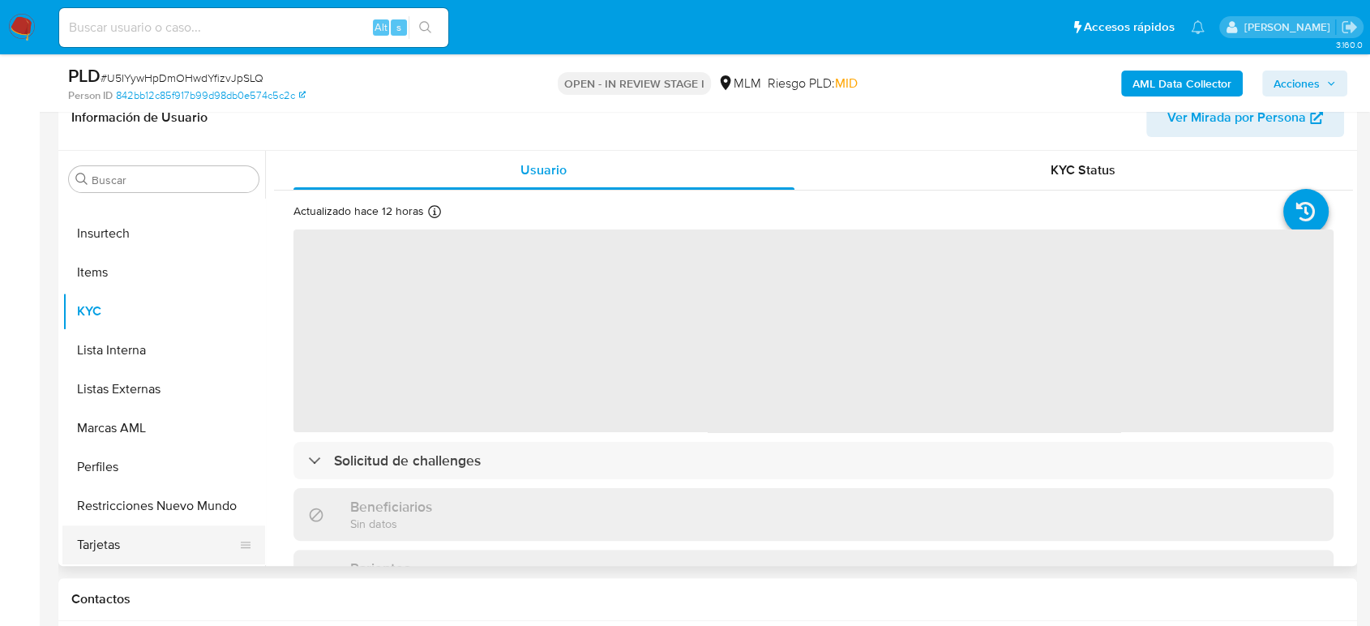
select select "10"
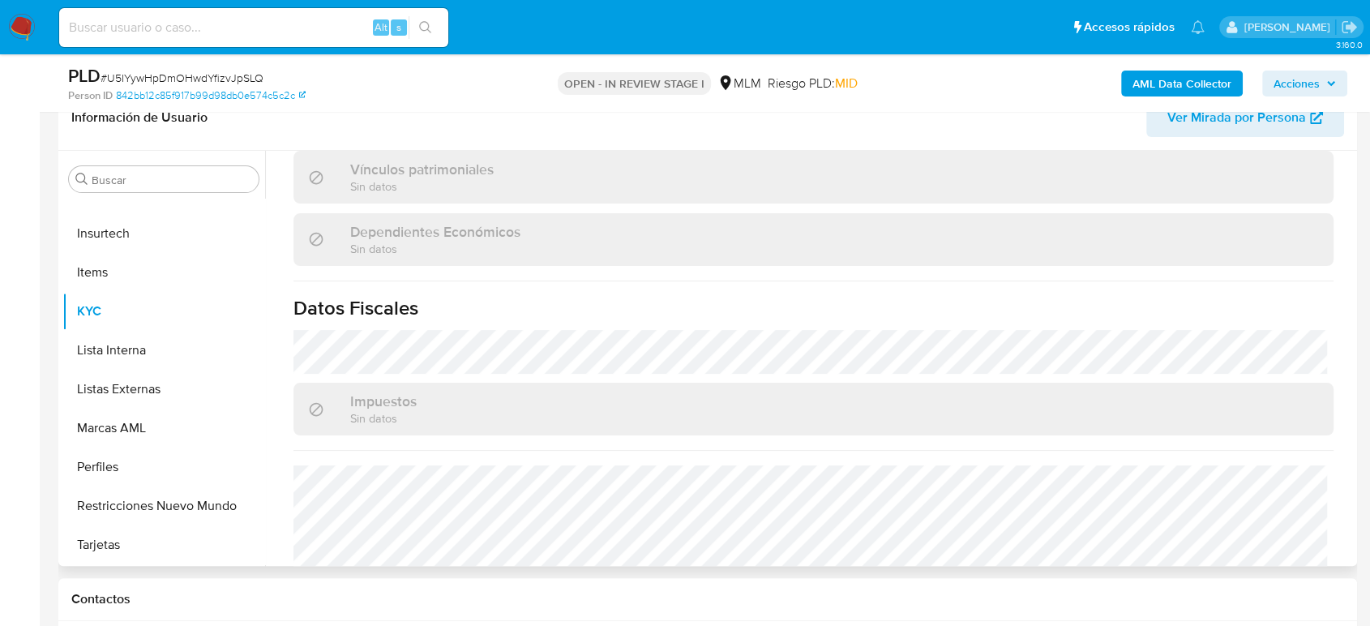
scroll to position [1003, 0]
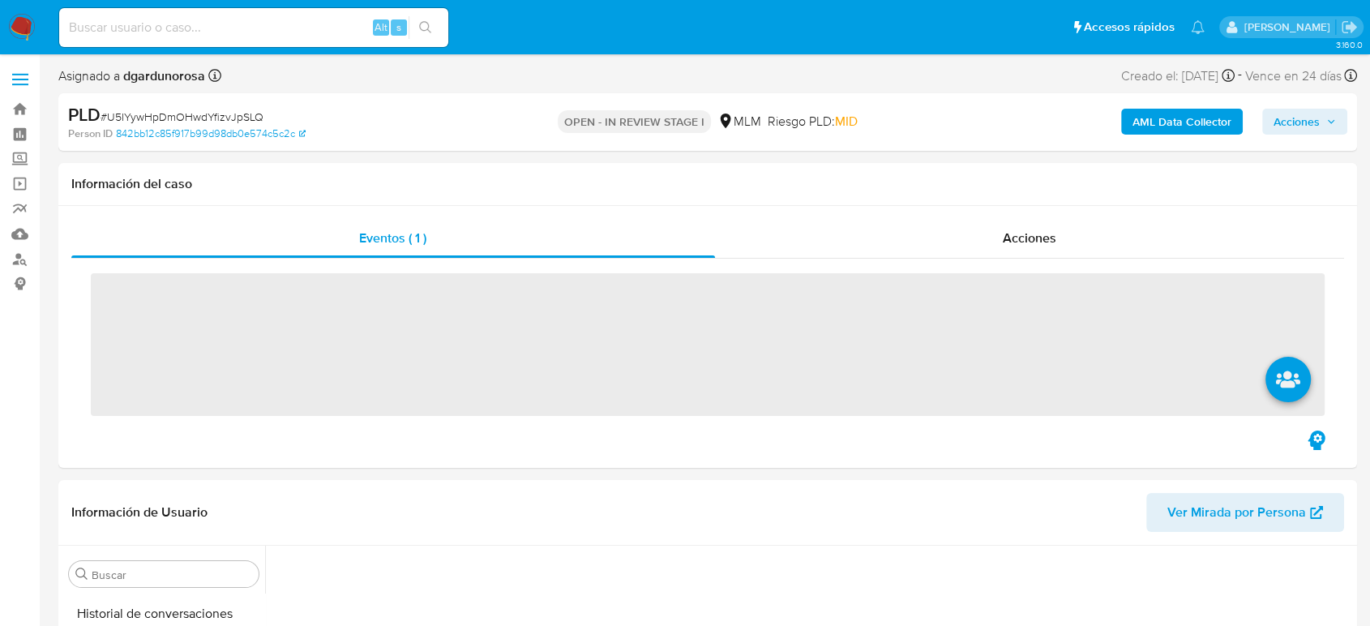
scroll to position [685, 0]
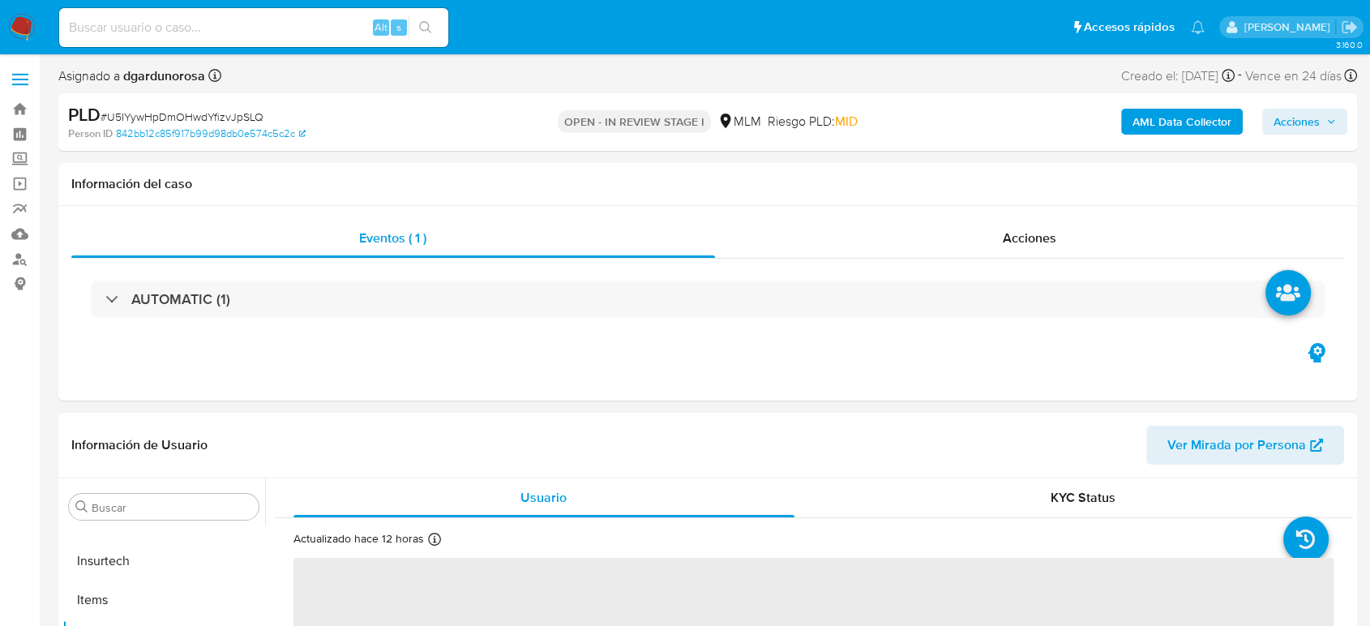
select select "10"
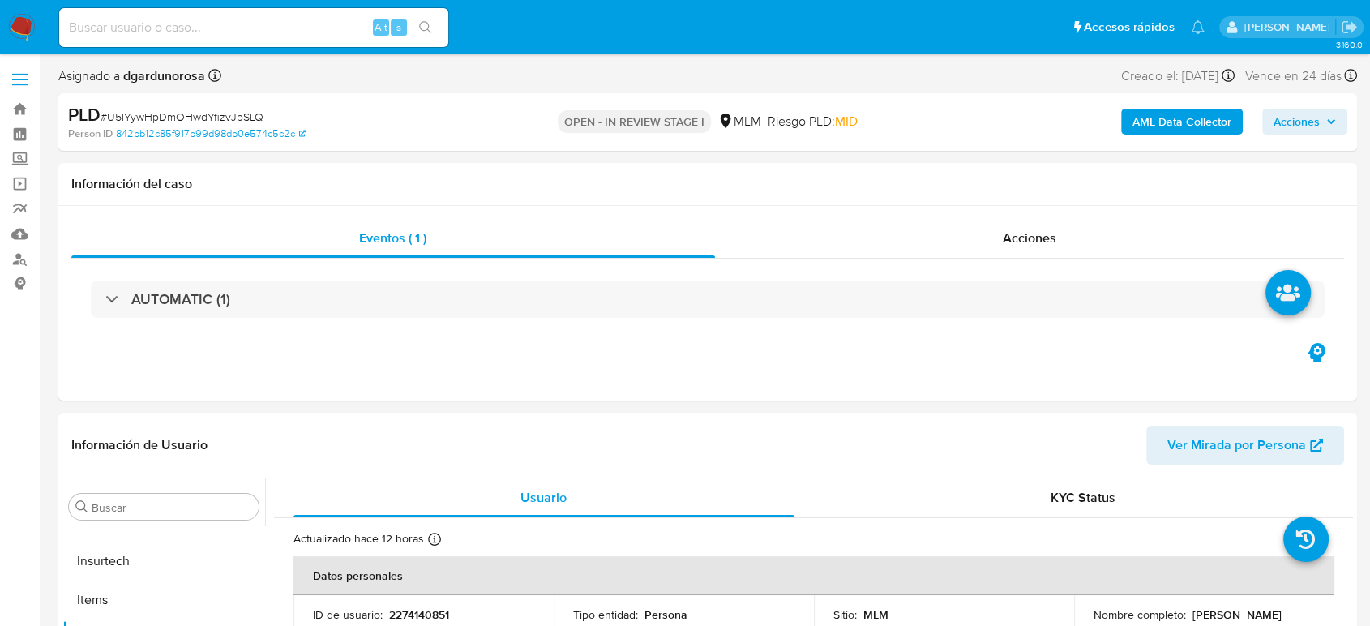
click at [1315, 135] on span "Acciones" at bounding box center [1296, 122] width 46 height 26
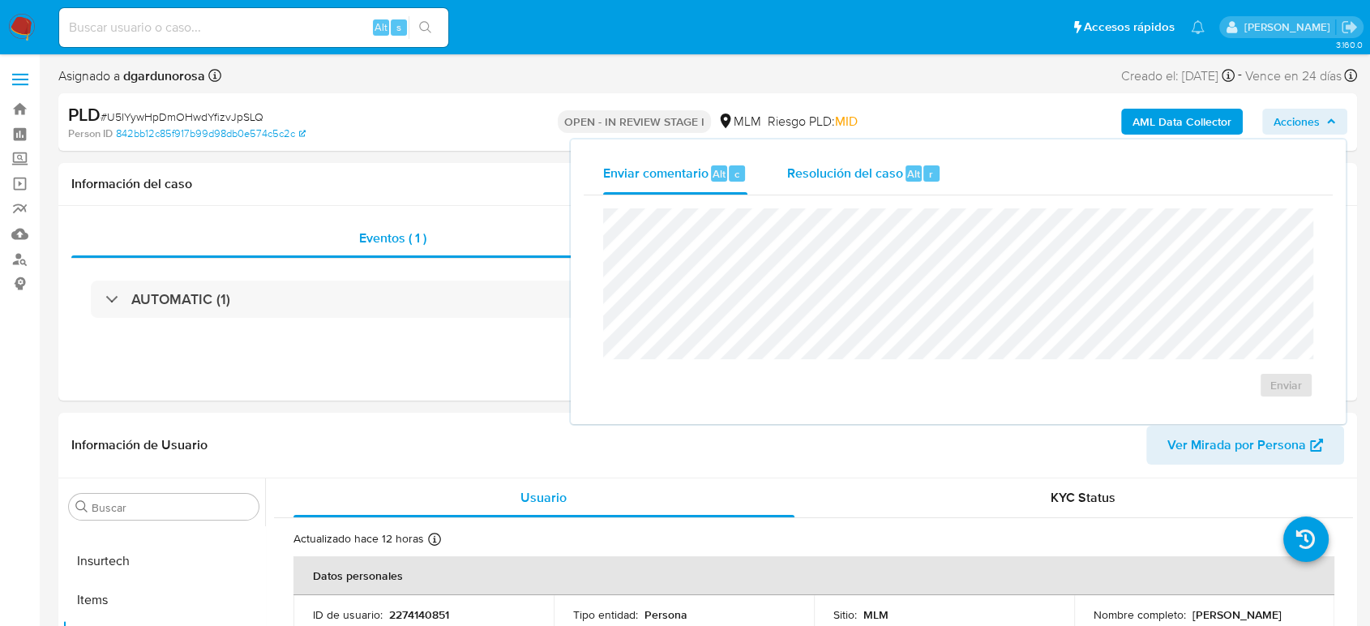
click at [806, 177] on span "Resolución del caso" at bounding box center [844, 173] width 116 height 19
